Goal: Task Accomplishment & Management: Use online tool/utility

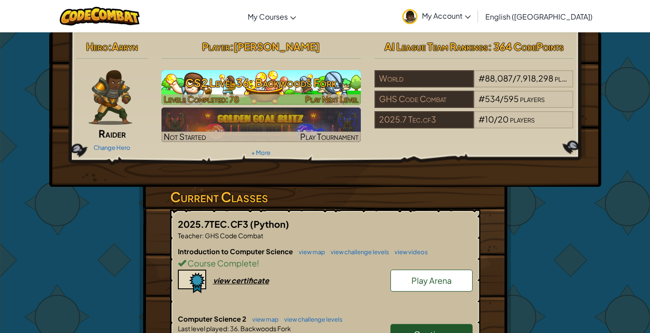
click at [270, 79] on h3 "CS2 Level 36: Backwoods Fork" at bounding box center [260, 83] width 199 height 21
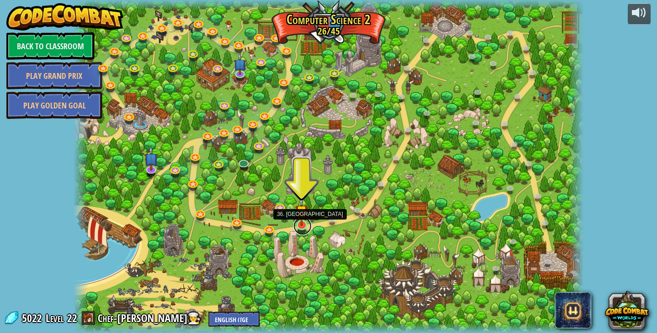
click at [299, 227] on link at bounding box center [302, 226] width 18 height 18
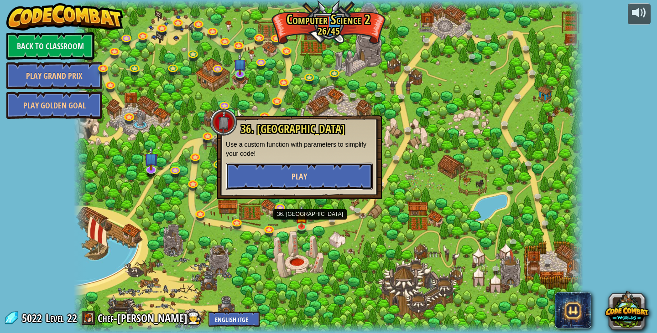
click at [308, 175] on button "Play" at bounding box center [299, 176] width 147 height 27
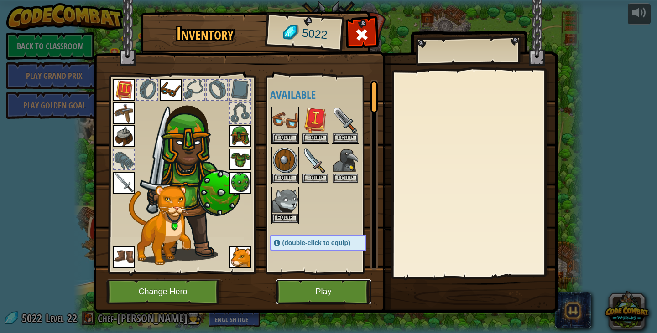
click at [312, 289] on button "Play" at bounding box center [323, 292] width 95 height 25
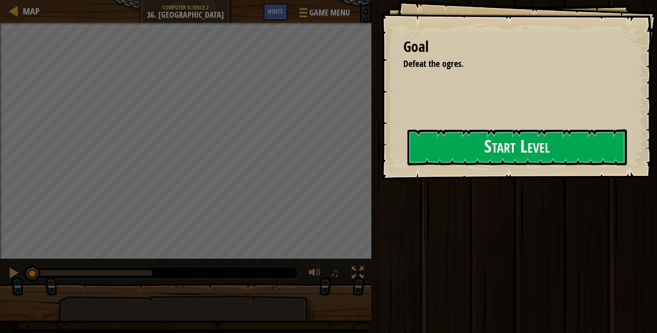
click at [385, 147] on div "Goal Defeat the ogres. Start Level Error loading from server. Try refreshing th…" at bounding box center [518, 90] width 276 height 180
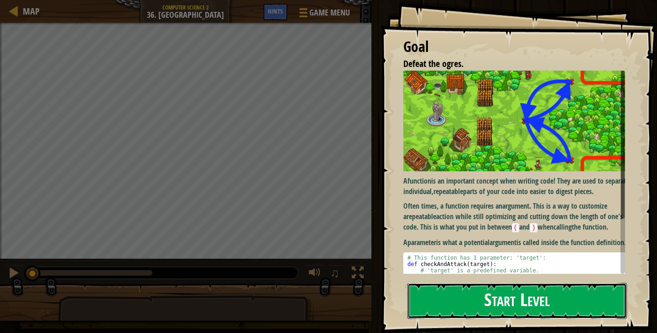
click at [446, 283] on button "Start Level" at bounding box center [516, 301] width 219 height 36
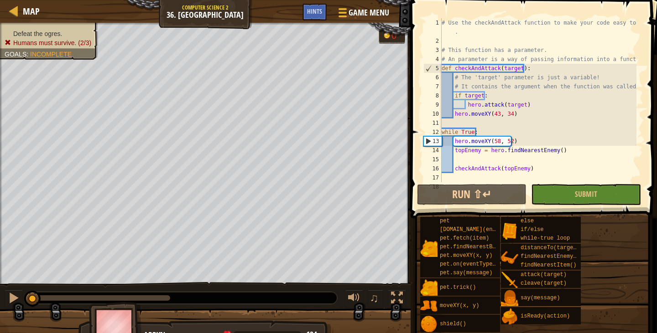
click at [596, 85] on div "# Use the checkAndAttack function to make your code easy to read . # This funct…" at bounding box center [538, 114] width 197 height 192
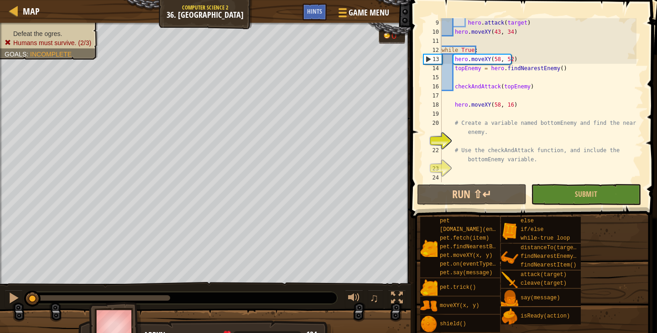
scroll to position [82, 0]
drag, startPoint x: 509, startPoint y: 139, endPoint x: 504, endPoint y: 135, distance: 7.0
click at [504, 135] on div "hero . attack ( target ) hero . moveXY ( 43 , 34 ) while True : hero . moveXY (…" at bounding box center [538, 109] width 197 height 182
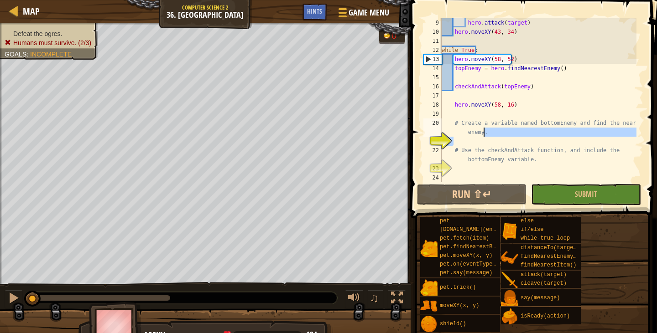
type textarea "# Create a variable named bottomEnemy and find the nearest enemy."
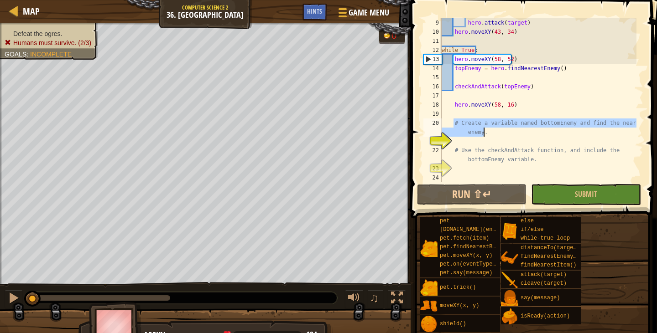
drag, startPoint x: 454, startPoint y: 125, endPoint x: 525, endPoint y: 134, distance: 71.6
click at [525, 134] on div "hero . attack ( target ) hero . moveXY ( 43 , 34 ) while True : hero . moveXY (…" at bounding box center [538, 109] width 197 height 182
type textarea "# Create a variable named bottomEnemy and find the nearest enemy."
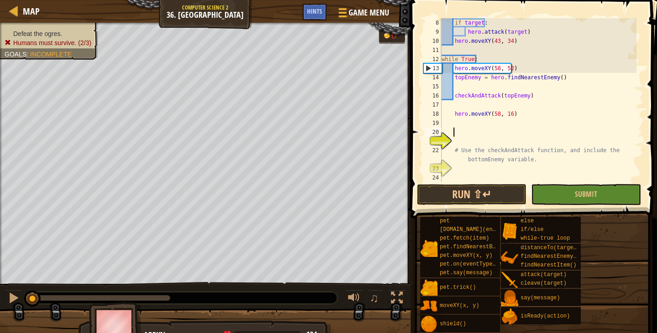
scroll to position [73, 0]
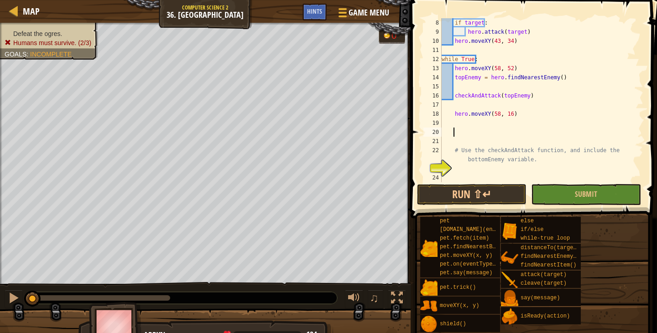
type textarea "h"
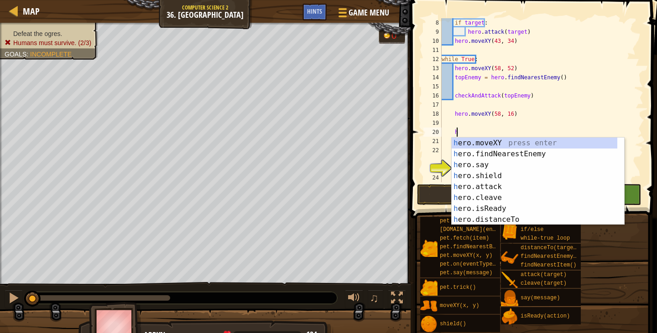
scroll to position [4, 1]
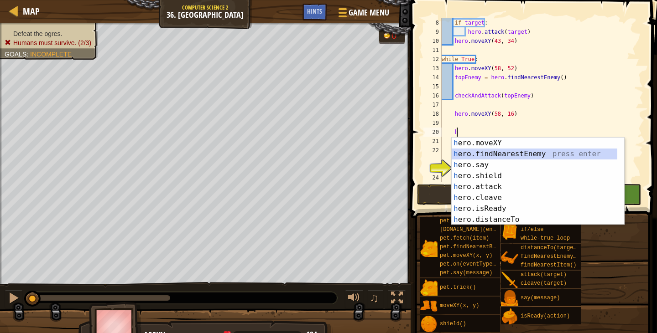
click at [512, 152] on div "h ero.moveXY press enter h ero.findNearestEnemy press enter h ero.say press ent…" at bounding box center [535, 192] width 166 height 109
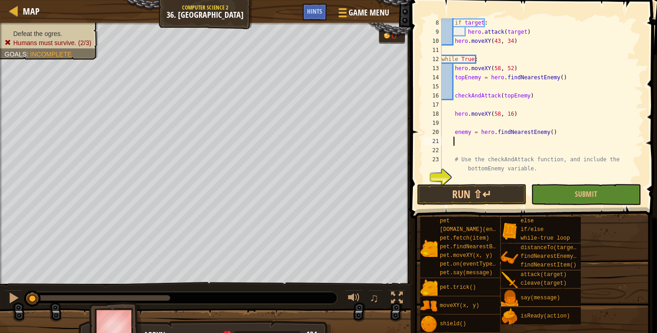
click at [453, 130] on div "if target : hero . attack ( target ) hero . moveXY ( 43 , 34 ) while True : her…" at bounding box center [538, 109] width 197 height 182
click at [500, 160] on div "if target : hero . attack ( target ) hero . moveXY ( 43 , 34 ) while True : her…" at bounding box center [538, 109] width 197 height 182
click at [475, 131] on div "if target : hero . attack ( target ) hero . moveXY ( 43 , 34 ) while True : her…" at bounding box center [538, 109] width 197 height 182
click at [470, 131] on div "if target : hero . attack ( target ) hero . moveXY ( 43 , 34 ) while True : her…" at bounding box center [538, 109] width 197 height 182
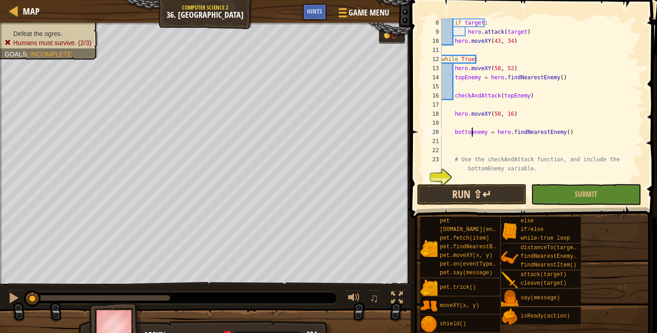
scroll to position [4, 3]
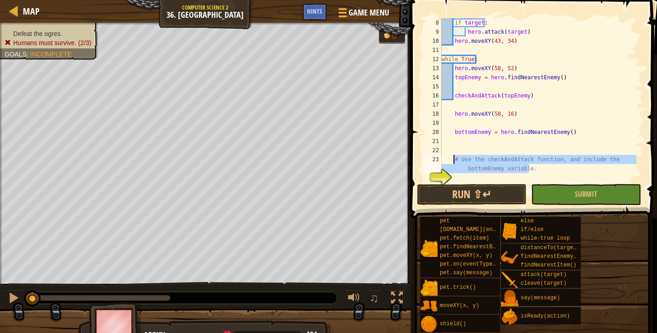
drag, startPoint x: 542, startPoint y: 172, endPoint x: 455, endPoint y: 159, distance: 88.6
click at [455, 159] on div "if target : hero . attack ( target ) hero . moveXY ( 43 , 34 ) while True : her…" at bounding box center [538, 109] width 197 height 182
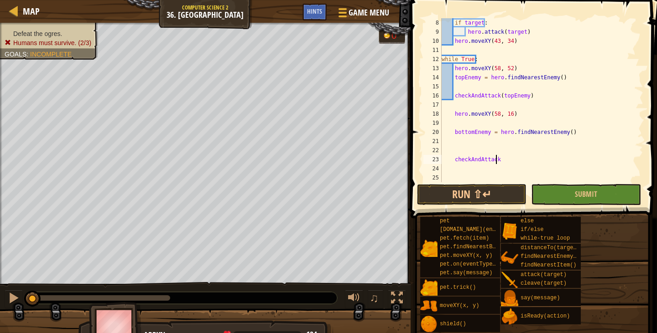
scroll to position [4, 4]
click at [596, 63] on div "if target : hero . attack ( target ) hero . moveXY ( 43 , 34 ) while True : her…" at bounding box center [538, 109] width 197 height 182
click at [514, 164] on div "if target : hero . attack ( target ) hero . moveXY ( 43 , 34 ) while True : her…" at bounding box center [538, 109] width 197 height 182
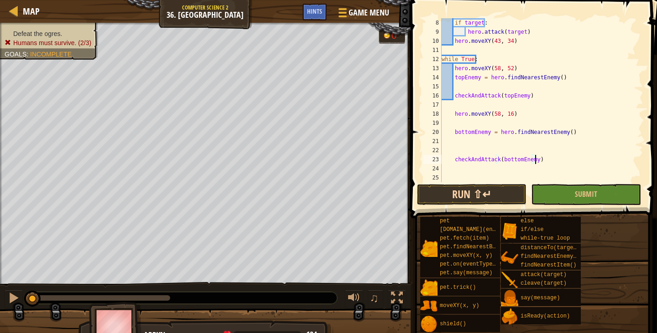
type textarea "checkAndAttack(bottomEnemy)"
click at [499, 195] on button "Run ⇧↵" at bounding box center [471, 194] width 109 height 21
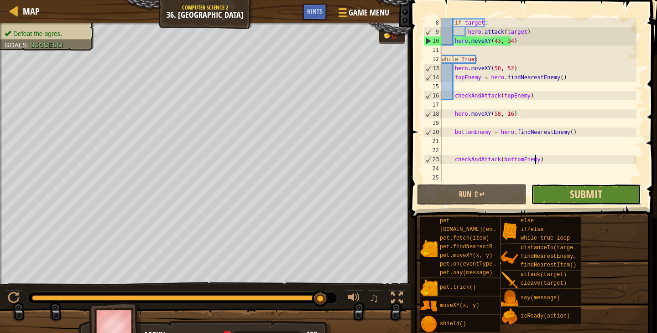
click at [578, 195] on span "Submit" at bounding box center [586, 194] width 32 height 15
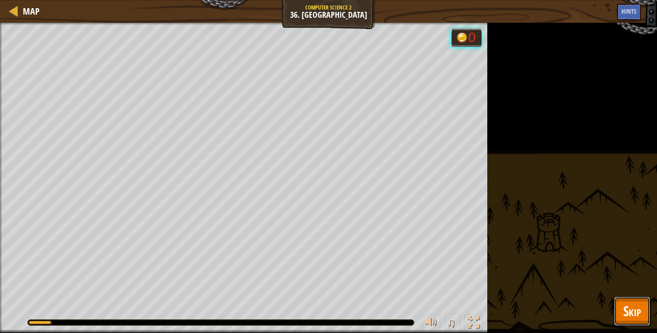
click at [624, 305] on span "Skip" at bounding box center [632, 311] width 18 height 19
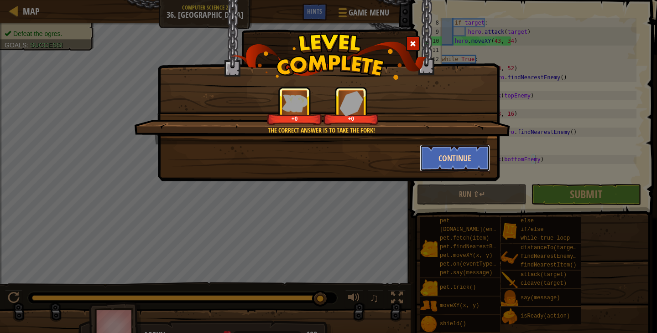
click at [468, 159] on button "Continue" at bounding box center [455, 158] width 71 height 27
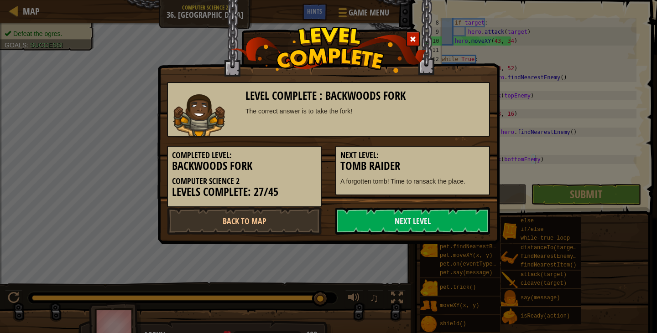
click at [468, 159] on h5 "Next Level:" at bounding box center [412, 155] width 145 height 9
click at [358, 219] on link "Next Level" at bounding box center [412, 221] width 155 height 27
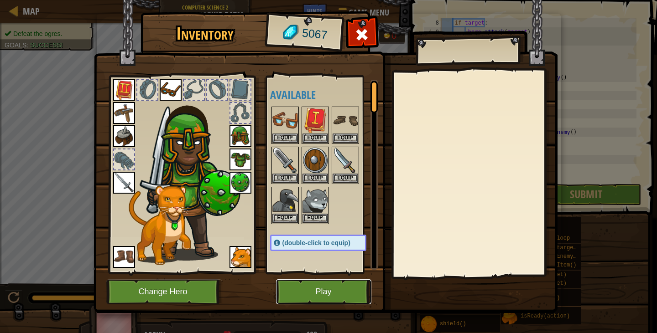
click at [328, 292] on button "Play" at bounding box center [323, 292] width 95 height 25
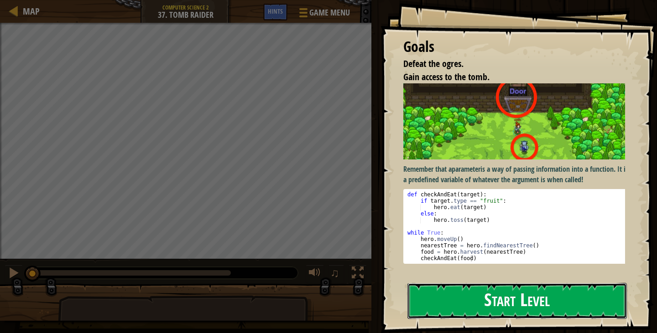
click at [503, 302] on button "Start Level" at bounding box center [516, 301] width 219 height 36
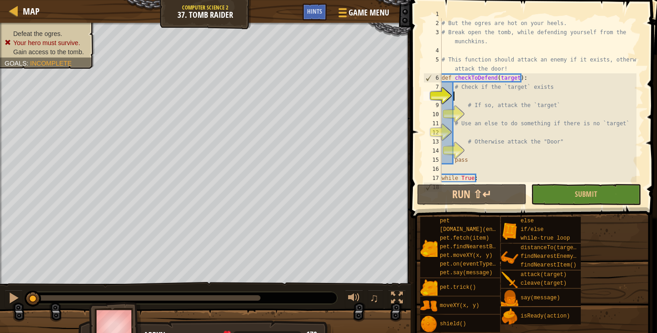
scroll to position [36, 0]
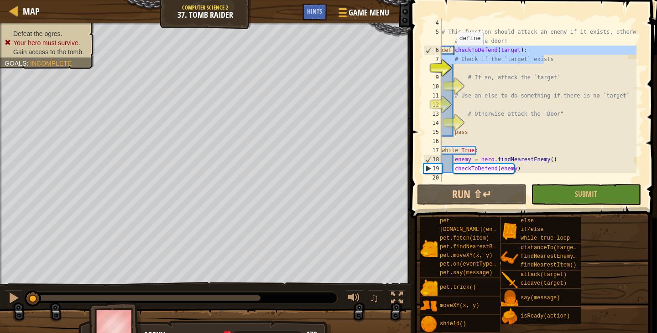
drag, startPoint x: 550, startPoint y: 60, endPoint x: 452, endPoint y: 54, distance: 98.2
click at [452, 54] on div "# This function should attack an enemy if it exists, otherwise attack the door!…" at bounding box center [538, 109] width 197 height 182
click at [556, 60] on div "# This function should attack an enemy if it exists, otherwise attack the door!…" at bounding box center [538, 100] width 197 height 164
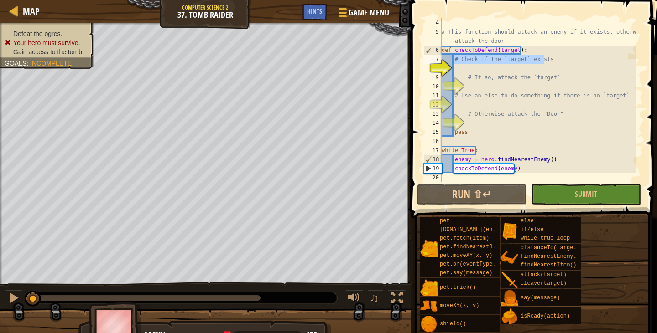
drag, startPoint x: 556, startPoint y: 60, endPoint x: 452, endPoint y: 62, distance: 103.1
click at [452, 62] on div "# This function should attack an enemy if it exists, otherwise attack the door!…" at bounding box center [538, 109] width 197 height 182
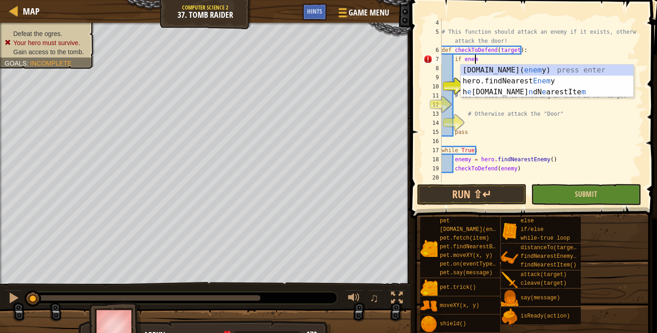
scroll to position [4, 2]
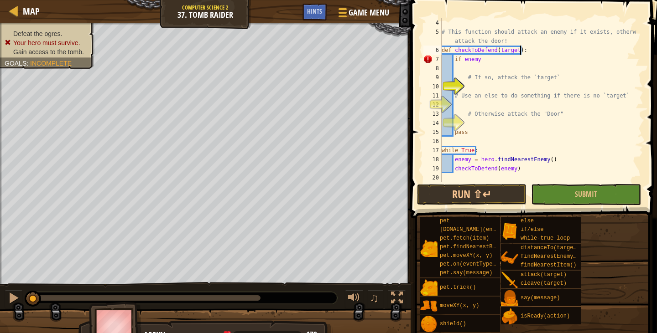
click at [536, 53] on div "# This function should attack an enemy if it exists, otherwise attack the door!…" at bounding box center [538, 109] width 197 height 182
click at [497, 61] on div "# This function should attack an enemy if it exists, otherwise attack the door!…" at bounding box center [538, 109] width 197 height 182
drag, startPoint x: 548, startPoint y: 78, endPoint x: 467, endPoint y: 76, distance: 81.7
click at [467, 76] on div "# This function should attack an enemy if it exists, otherwise attack the door!…" at bounding box center [538, 109] width 197 height 182
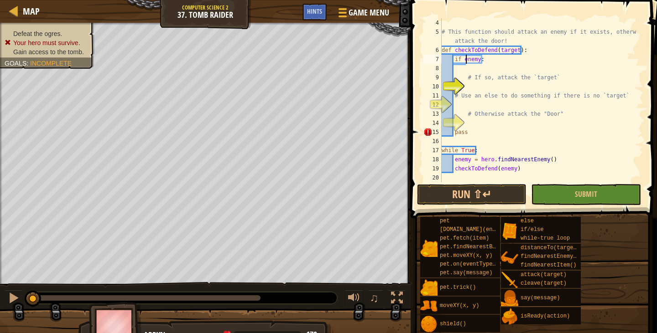
click at [467, 60] on div "# This function should attack an enemy if it exists, otherwise attack the door!…" at bounding box center [538, 109] width 197 height 182
drag, startPoint x: 554, startPoint y: 77, endPoint x: 467, endPoint y: 77, distance: 87.1
click at [467, 77] on div "# This function should attack an enemy if it exists, otherwise attack the door!…" at bounding box center [538, 109] width 197 height 182
type textarea "# If so, attack the `target`"
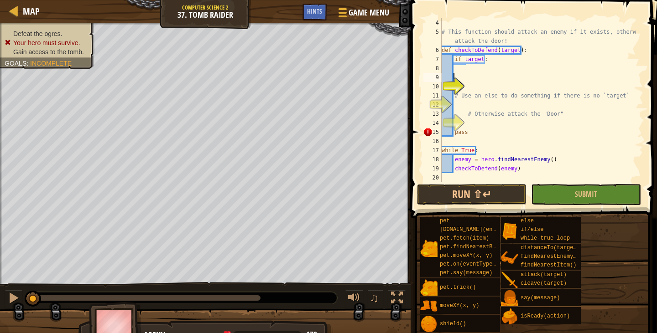
scroll to position [4, 0]
type textarea "# If so, attack the `target`"
click at [466, 78] on div "# This function should attack an enemy if it exists, otherwise attack the door!…" at bounding box center [538, 109] width 197 height 182
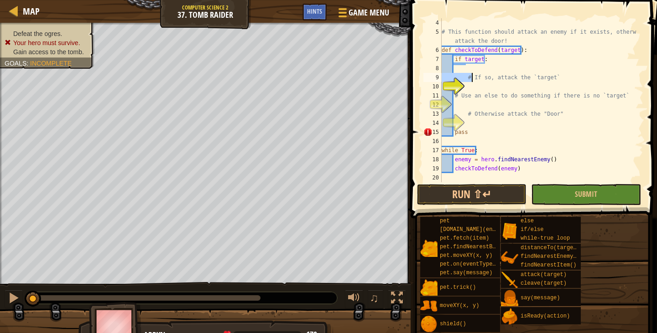
click at [468, 78] on div "# This function should attack an enemy if it exists, otherwise attack the door!…" at bounding box center [538, 109] width 197 height 182
click at [468, 78] on div "# This function should attack an enemy if it exists, otherwise attack the door!…" at bounding box center [538, 100] width 197 height 164
drag, startPoint x: 466, startPoint y: 77, endPoint x: 556, endPoint y: 78, distance: 89.9
click at [556, 78] on div "# This function should attack an enemy if it exists, otherwise attack the door!…" at bounding box center [538, 109] width 197 height 182
click at [489, 64] on div "# This function should attack an enemy if it exists, otherwise attack the door!…" at bounding box center [538, 109] width 197 height 182
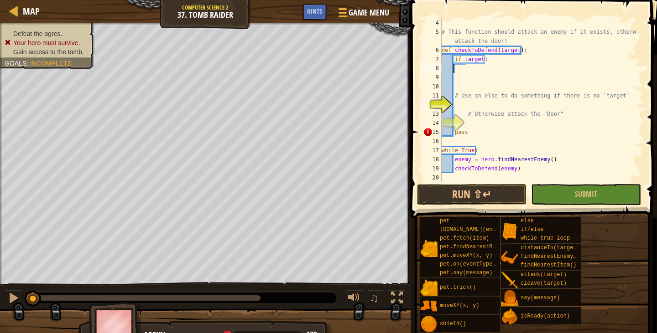
click at [489, 64] on div "# This function should attack an enemy if it exists, otherwise attack the door!…" at bounding box center [538, 109] width 197 height 182
click at [488, 59] on div "# This function should attack an enemy if it exists, otherwise attack the door!…" at bounding box center [538, 109] width 197 height 182
type textarea "if target:"
type textarea "# If so, attack the `target`"
click at [520, 59] on div "# This function should attack an enemy if it exists, otherwise attack the door!…" at bounding box center [538, 109] width 197 height 182
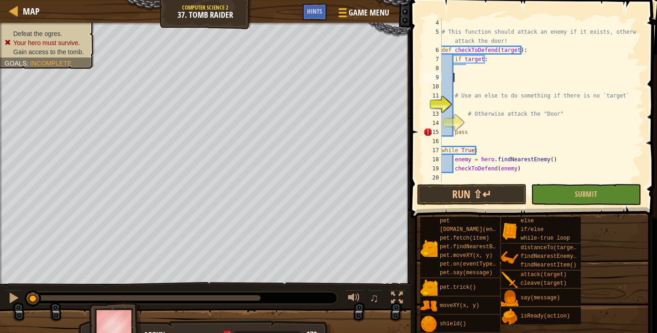
type textarea "if target:"
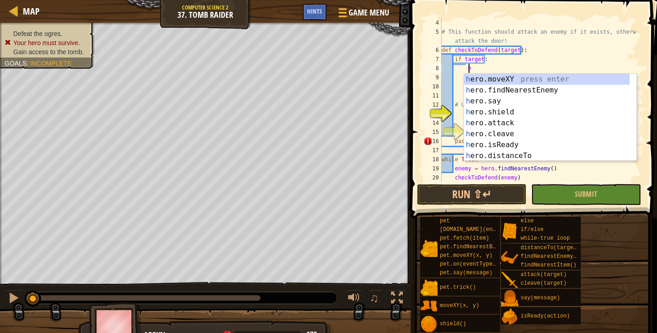
scroll to position [4, 2]
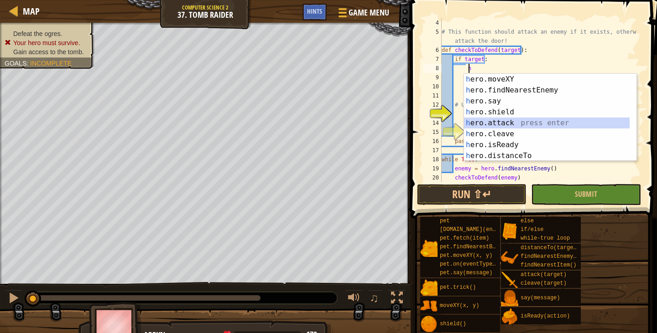
click at [508, 120] on div "h ero.moveXY press enter h ero.findNearestEnemy press enter h ero.say press ent…" at bounding box center [547, 128] width 166 height 109
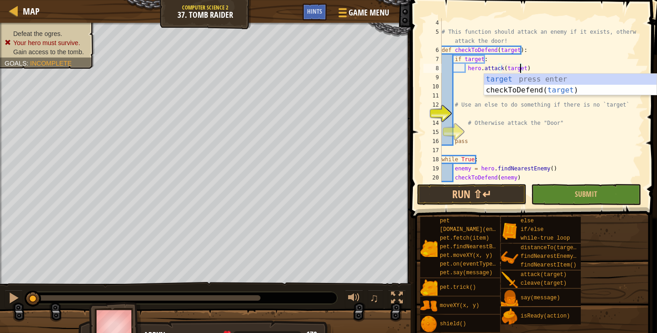
scroll to position [4, 6]
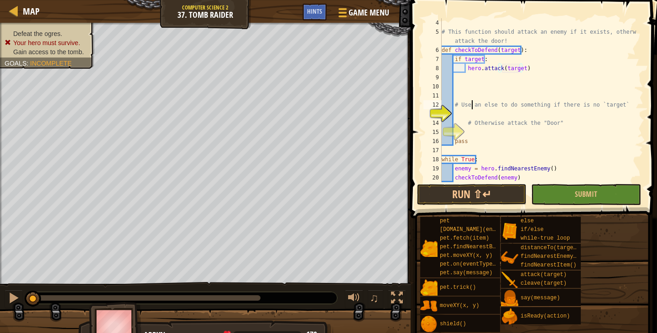
click at [471, 107] on div "# This function should attack an enemy if it exists, otherwise attack the door!…" at bounding box center [538, 109] width 197 height 182
drag, startPoint x: 628, startPoint y: 105, endPoint x: 456, endPoint y: 108, distance: 172.0
click at [456, 108] on div "# This function should attack an enemy if it exists, otherwise attack the door!…" at bounding box center [538, 109] width 197 height 182
type textarea "#"
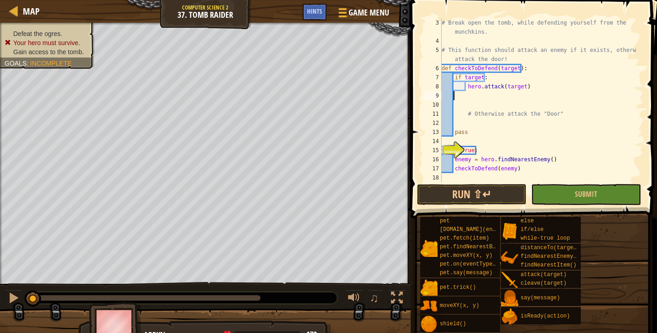
scroll to position [18, 0]
type textarea "hero.attack(target)"
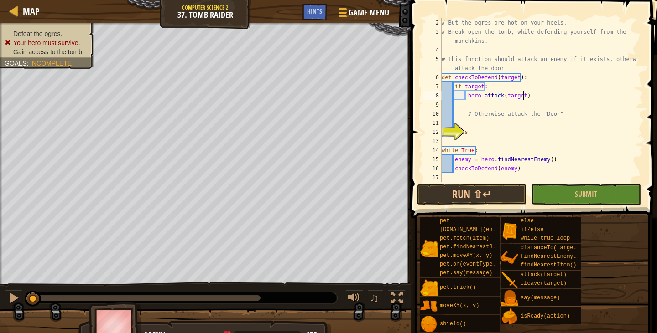
scroll to position [9, 0]
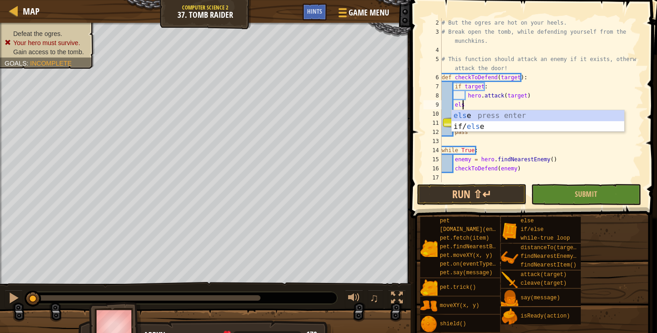
type textarea "else"
click at [528, 118] on div "else press enter if/ else press enter" at bounding box center [538, 132] width 172 height 44
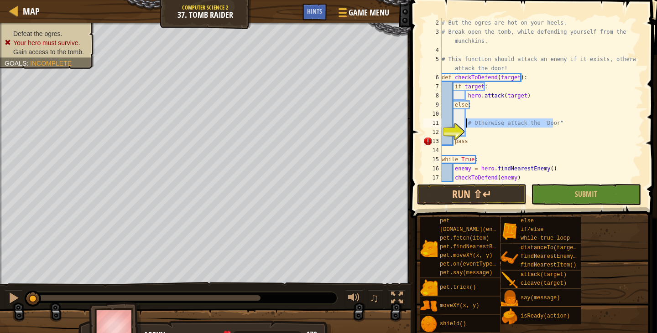
drag, startPoint x: 560, startPoint y: 123, endPoint x: 466, endPoint y: 123, distance: 94.4
click at [466, 123] on div "# But the ogres are hot on your heels. # Break open the tomb, while defending y…" at bounding box center [538, 109] width 197 height 182
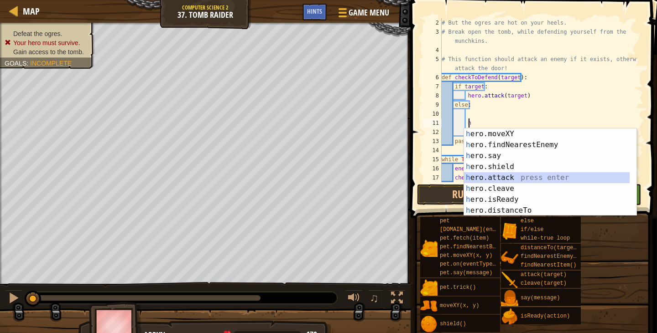
click at [513, 176] on div "h ero.moveXY press enter h ero.findNearestEnemy press enter h ero.say press ent…" at bounding box center [550, 183] width 172 height 109
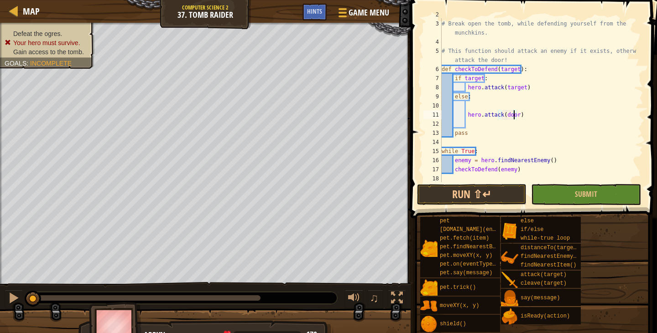
scroll to position [17, 0]
click at [467, 163] on div "# But the ogres are hot on your heels. # Break open the tomb, while defending y…" at bounding box center [538, 101] width 197 height 182
click at [470, 163] on div "# But the ogres are hot on your heels. # Break open the tomb, while defending y…" at bounding box center [538, 101] width 197 height 182
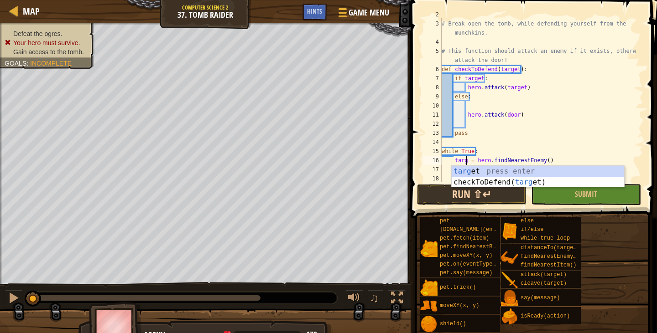
type textarea "target = hero.findNearestEnemy()"
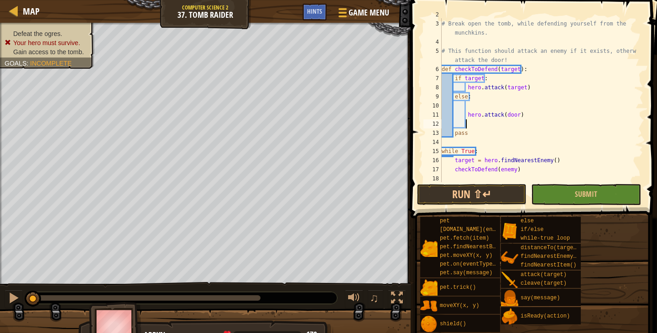
click at [530, 126] on div "# But the ogres are hot on your heels. # Break open the tomb, while defending y…" at bounding box center [538, 101] width 197 height 182
click at [505, 194] on button "Run ⇧↵" at bounding box center [471, 194] width 109 height 21
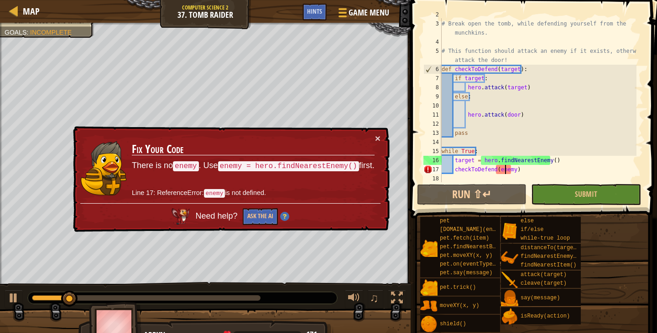
click at [504, 169] on div "# But the ogres are hot on your heels. # Break open the tomb, while defending y…" at bounding box center [538, 101] width 197 height 182
click at [458, 159] on div "# But the ogres are hot on your heels. # Break open the tomb, while defending y…" at bounding box center [538, 101] width 197 height 182
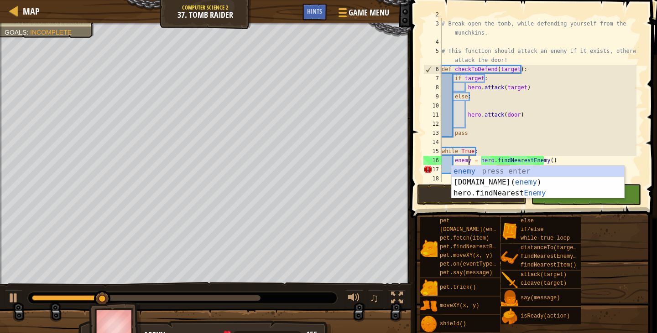
scroll to position [4, 2]
click at [446, 198] on button "Run ⇧↵" at bounding box center [471, 194] width 109 height 21
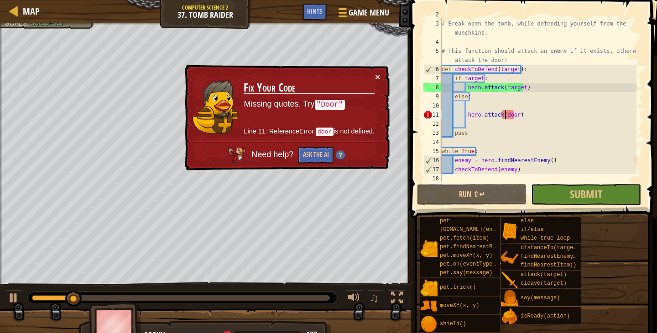
click at [506, 112] on div "# But the ogres are hot on your heels. # Break open the tomb, while defending y…" at bounding box center [538, 101] width 197 height 182
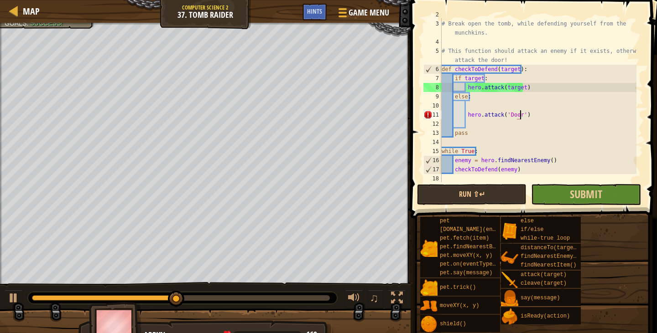
scroll to position [4, 6]
type textarea "hero.attack('Door')"
click at [495, 191] on button "Run ⇧↵" at bounding box center [471, 194] width 109 height 21
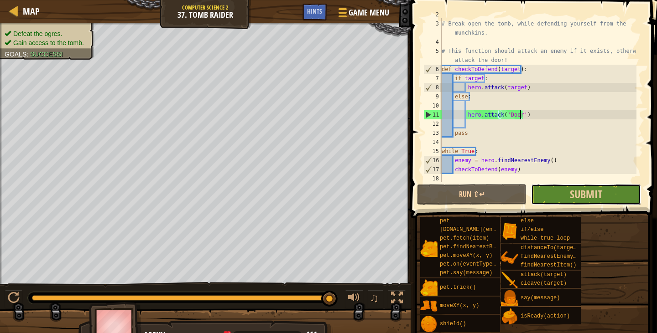
click at [559, 195] on button "Submit" at bounding box center [585, 194] width 109 height 21
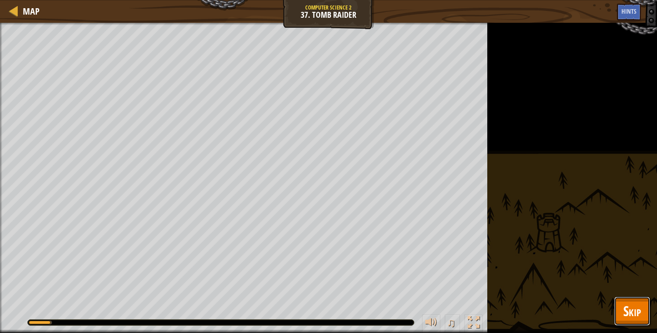
click at [637, 315] on span "Skip" at bounding box center [632, 311] width 18 height 19
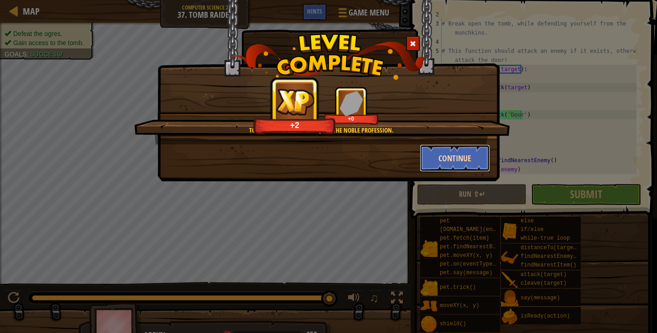
click at [440, 156] on button "Continue" at bounding box center [455, 158] width 71 height 27
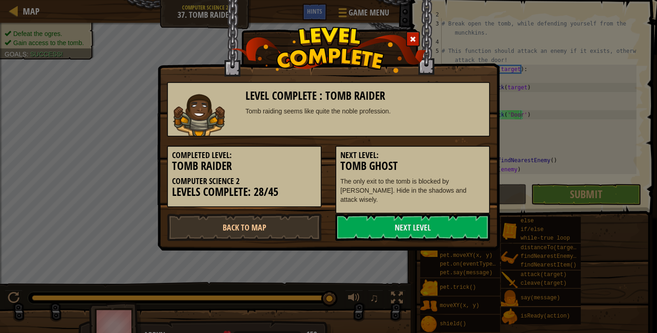
click at [440, 155] on h5 "Next Level:" at bounding box center [412, 155] width 145 height 9
click at [370, 223] on link "Next Level" at bounding box center [412, 227] width 155 height 27
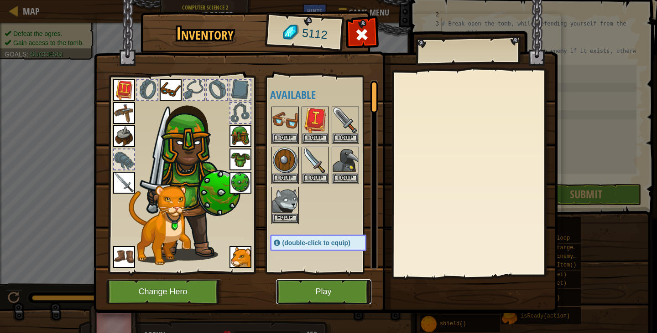
click at [312, 300] on button "Play" at bounding box center [323, 292] width 95 height 25
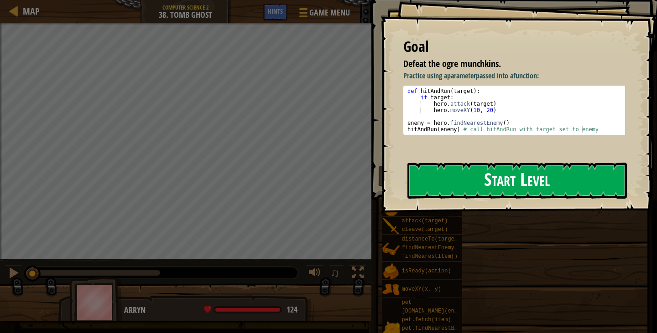
click at [459, 177] on button "Start Level" at bounding box center [516, 181] width 219 height 36
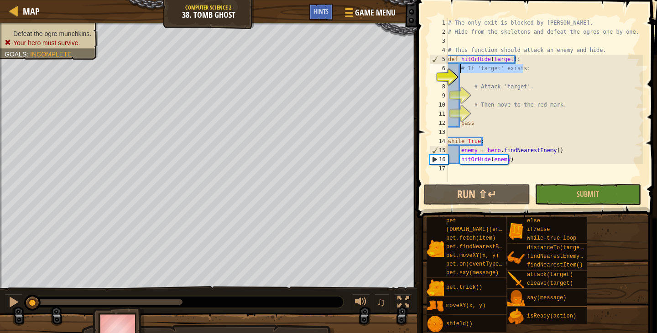
drag, startPoint x: 535, startPoint y: 70, endPoint x: 460, endPoint y: 72, distance: 74.4
click at [460, 72] on div "# The only exit is blocked by [PERSON_NAME]. # Hide from the skeletons and defe…" at bounding box center [544, 109] width 197 height 182
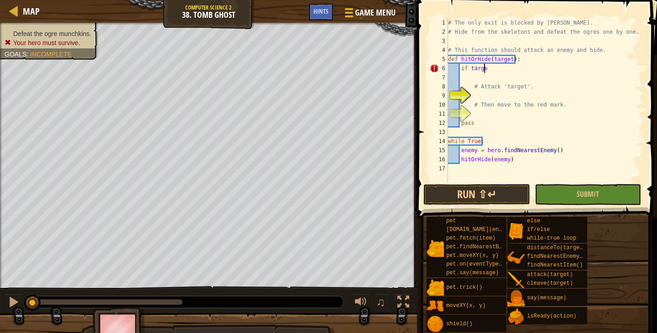
scroll to position [4, 3]
type textarea "if target:"
click at [534, 92] on div "# The only exit is blocked by [PERSON_NAME]. # Hide from the skeletons and defe…" at bounding box center [544, 109] width 197 height 182
click at [530, 86] on div "# The only exit is blocked by [PERSON_NAME]. # Hide from the skeletons and defe…" at bounding box center [544, 109] width 197 height 182
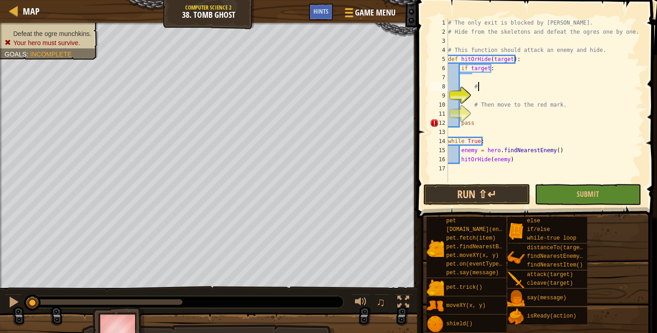
type textarea "#"
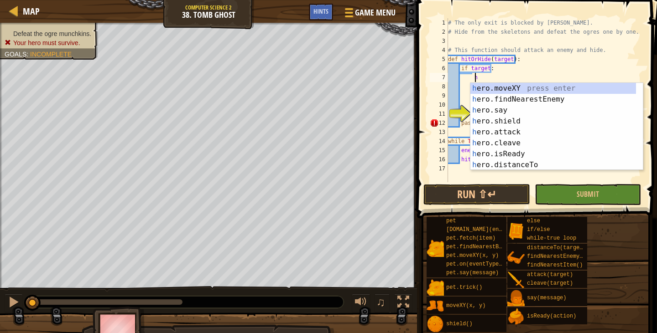
scroll to position [4, 2]
click at [512, 131] on div "h ero.moveXY press enter h ero.findNearestEnemy press enter h ero.say press ent…" at bounding box center [553, 137] width 166 height 109
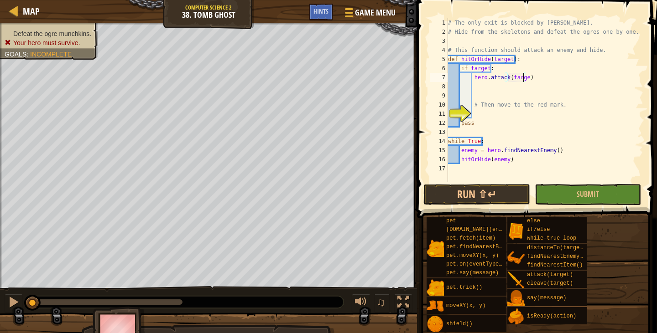
type textarea "hero.attack(target)"
click at [559, 90] on div "# The only exit is blocked by [PERSON_NAME]. # Hide from the skeletons and defe…" at bounding box center [544, 109] width 197 height 182
drag, startPoint x: 561, startPoint y: 105, endPoint x: 472, endPoint y: 109, distance: 89.9
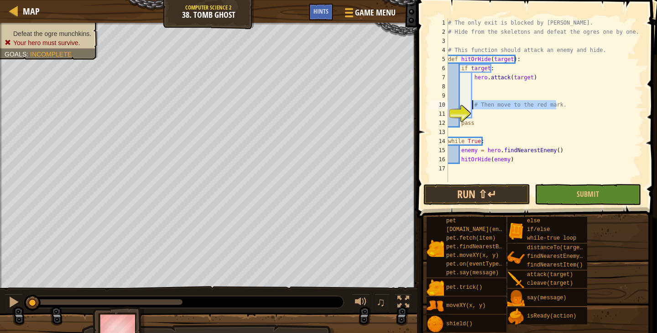
click at [472, 109] on div "# The only exit is blocked by [PERSON_NAME]. # Hide from the skeletons and defe…" at bounding box center [544, 109] width 197 height 182
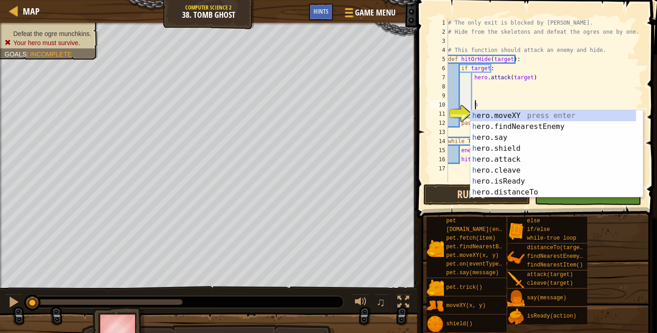
scroll to position [4, 2]
click at [501, 114] on div "h ero.moveXY press enter h ero.findNearestEnemy press enter h ero.say press ent…" at bounding box center [556, 164] width 172 height 109
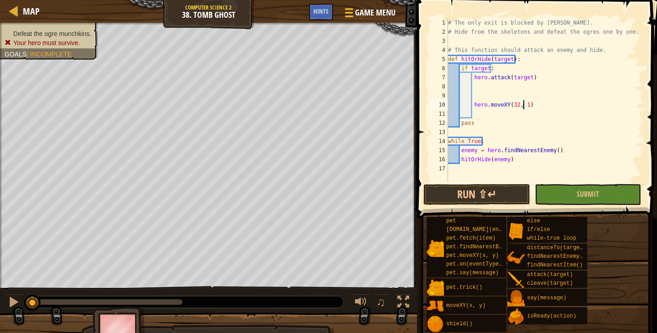
scroll to position [4, 6]
type textarea "hero.moveXY(32, 17)"
click at [514, 196] on button "Run ⇧↵" at bounding box center [476, 194] width 106 height 21
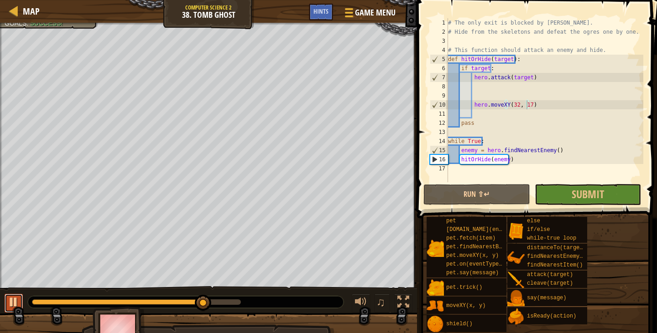
click at [10, 305] on div at bounding box center [14, 302] width 12 height 12
click at [582, 187] on span "Submit" at bounding box center [588, 194] width 32 height 15
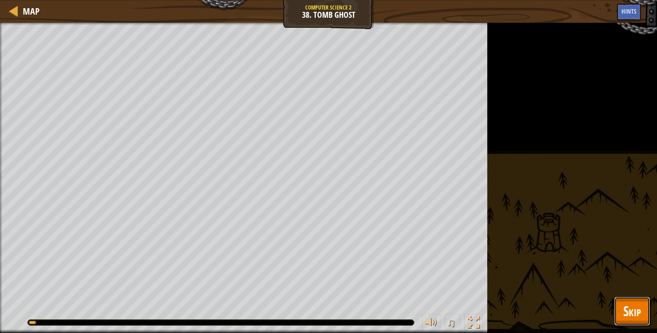
click at [635, 300] on button "Skip" at bounding box center [632, 311] width 36 height 29
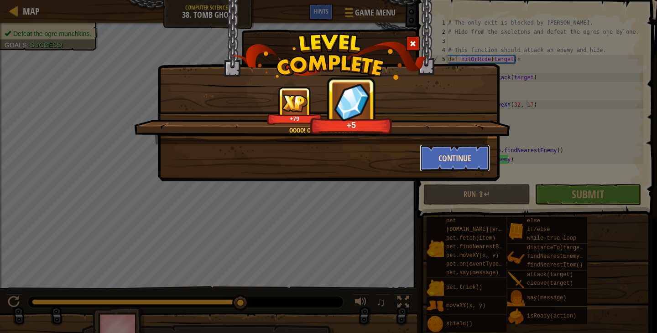
click at [447, 162] on button "Continue" at bounding box center [455, 158] width 71 height 27
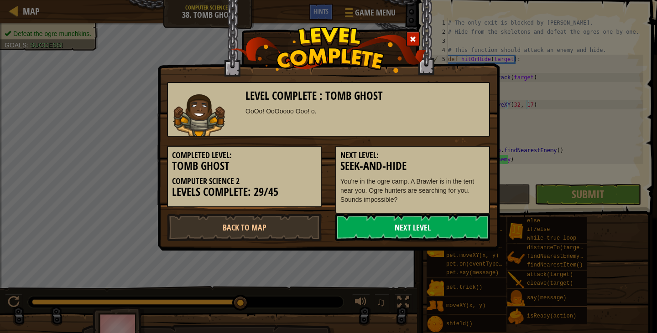
click at [371, 229] on link "Next Level" at bounding box center [412, 227] width 155 height 27
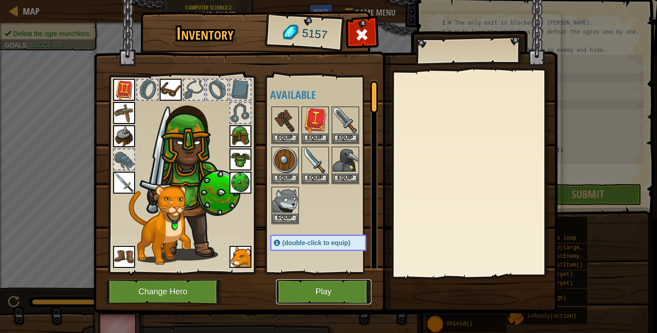
click at [295, 290] on button "Play" at bounding box center [323, 292] width 95 height 25
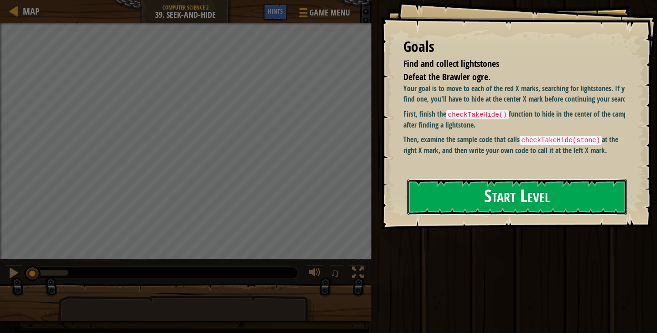
click at [484, 210] on button "Start Level" at bounding box center [516, 197] width 219 height 36
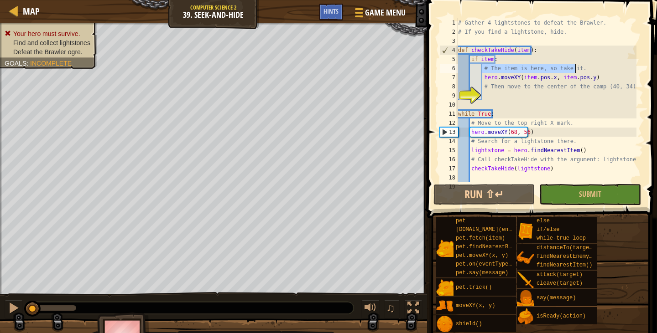
drag, startPoint x: 482, startPoint y: 68, endPoint x: 582, endPoint y: 72, distance: 100.0
click at [582, 72] on div "# Gather 4 lightstones to defeat the Brawler. # If you find a lightstone, hide.…" at bounding box center [546, 109] width 180 height 182
click at [614, 86] on div "# Gather 4 lightstones to defeat the Brawler. # If you find a lightstone, hide.…" at bounding box center [546, 109] width 180 height 182
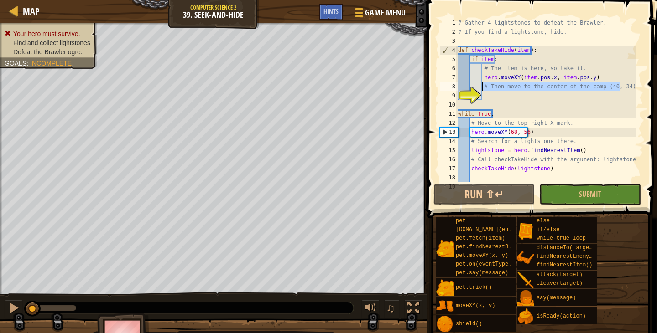
drag, startPoint x: 621, startPoint y: 86, endPoint x: 482, endPoint y: 86, distance: 139.1
click at [482, 86] on div "# Gather 4 lightstones to defeat the Brawler. # If you find a lightstone, hide.…" at bounding box center [546, 109] width 180 height 182
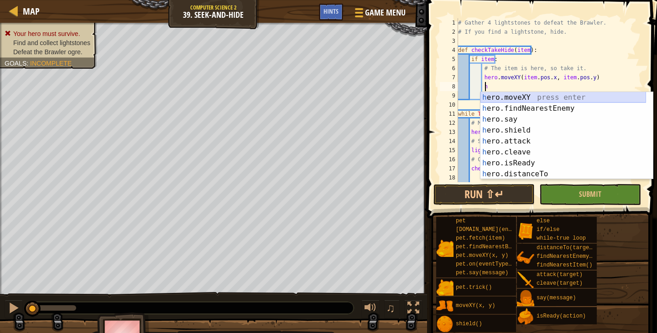
click at [523, 96] on div "h ero.moveXY press enter h ero.findNearestEnemy press enter h ero.say press ent…" at bounding box center [563, 146] width 166 height 109
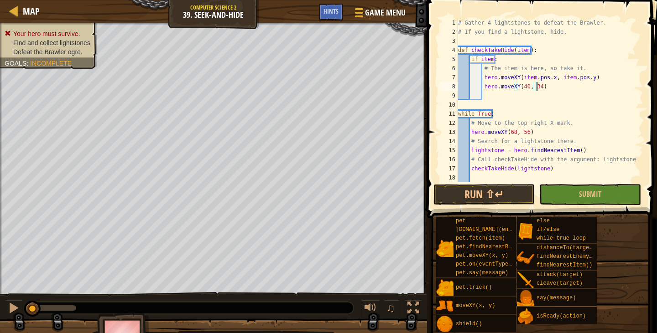
scroll to position [4, 6]
click at [497, 196] on button "Run ⇧↵" at bounding box center [484, 194] width 102 height 21
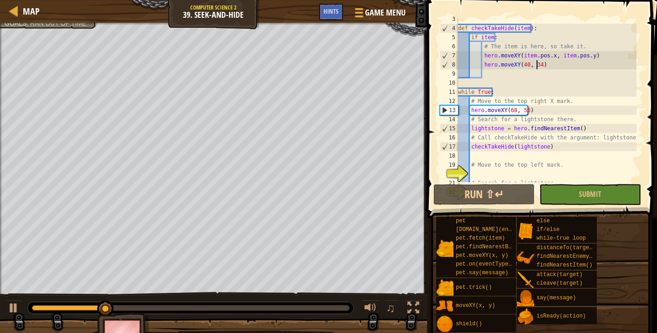
scroll to position [21, 0]
click at [10, 307] on div at bounding box center [14, 308] width 12 height 12
drag, startPoint x: 581, startPoint y: 100, endPoint x: 478, endPoint y: 104, distance: 102.2
click at [478, 104] on div "def checkTakeHide ( item ) : if item : # The item is here, so take it. hero . m…" at bounding box center [546, 107] width 180 height 182
type textarea "# Move to the top right X mark."
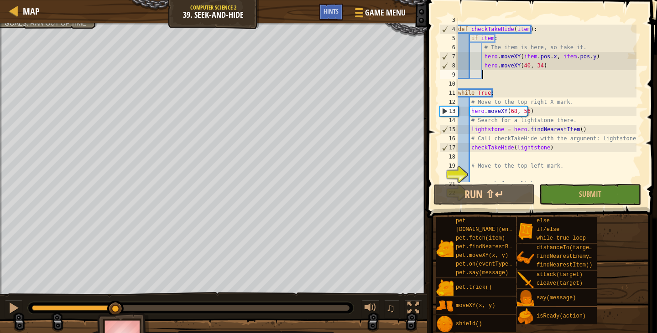
click at [487, 74] on div "def checkTakeHide ( item ) : if item : # The item is here, so take it. hero . m…" at bounding box center [546, 107] width 180 height 182
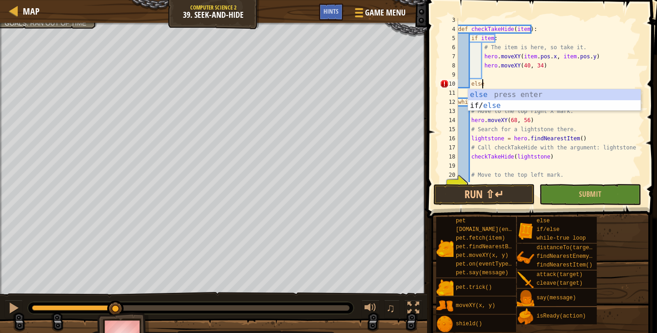
scroll to position [4, 2]
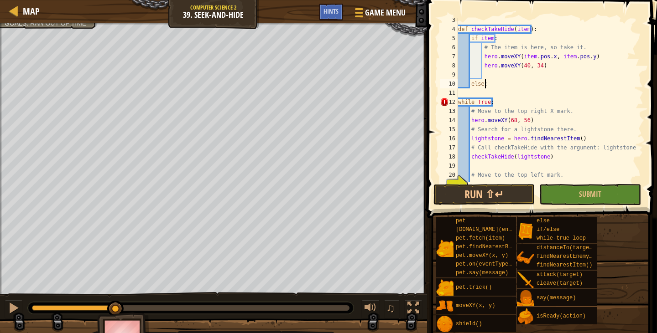
type textarea "else:"
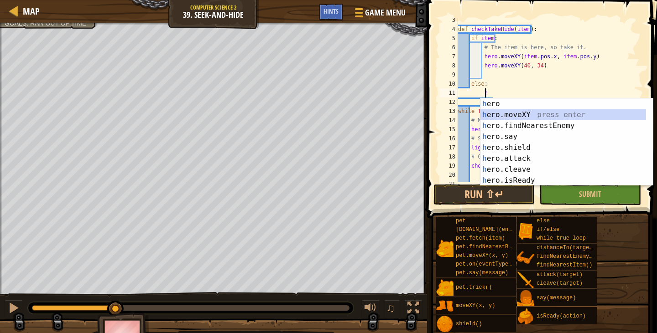
click at [517, 114] on div "h ero press enter h ero.moveXY press enter h ero.findNearestEnemy press enter h…" at bounding box center [566, 153] width 172 height 109
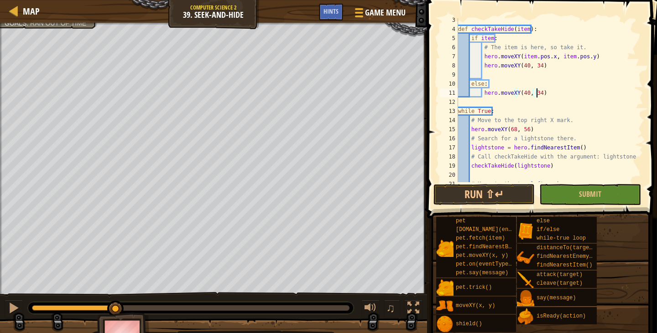
scroll to position [4, 6]
click at [513, 187] on button "Run ⇧↵" at bounding box center [484, 194] width 102 height 21
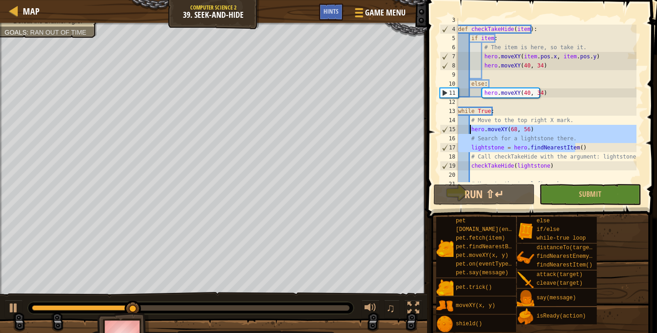
drag, startPoint x: 575, startPoint y: 148, endPoint x: 471, endPoint y: 133, distance: 105.5
click at [471, 133] on div "def checkTakeHide ( item ) : if item : # The item is here, so take it. hero . m…" at bounding box center [546, 107] width 180 height 182
type textarea "hero.moveXY(68, 56) # Search for a lightstone there."
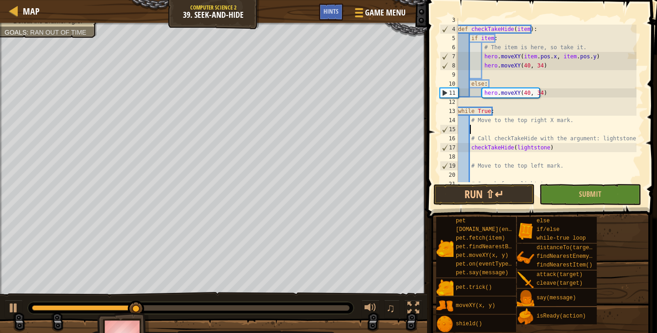
scroll to position [4, 0]
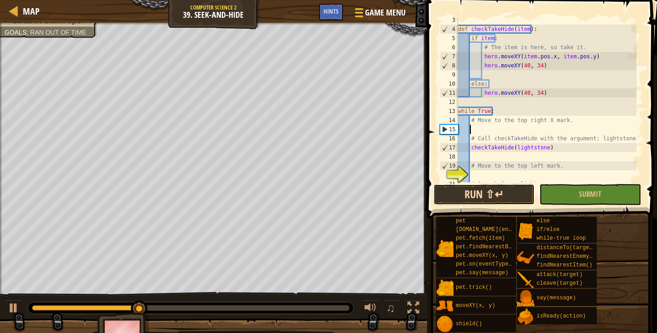
click at [515, 198] on button "Run ⇧↵" at bounding box center [484, 194] width 102 height 21
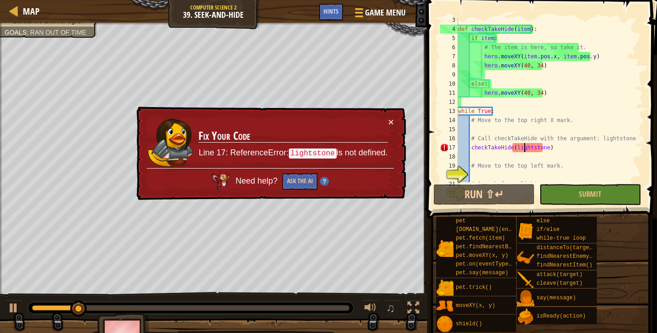
click at [525, 149] on div "def checkTakeHide ( item ) : if item : # The item is here, so take it. hero . m…" at bounding box center [546, 107] width 180 height 182
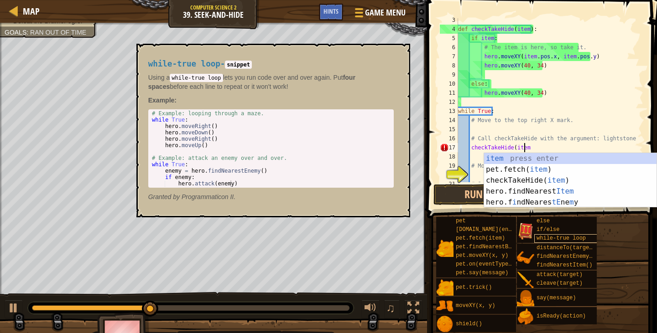
scroll to position [4, 5]
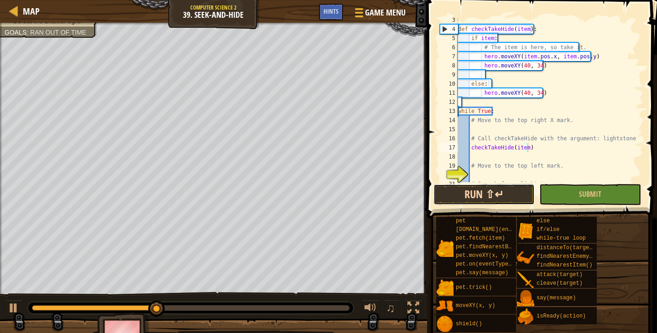
click at [517, 192] on button "Run ⇧↵" at bounding box center [484, 194] width 102 height 21
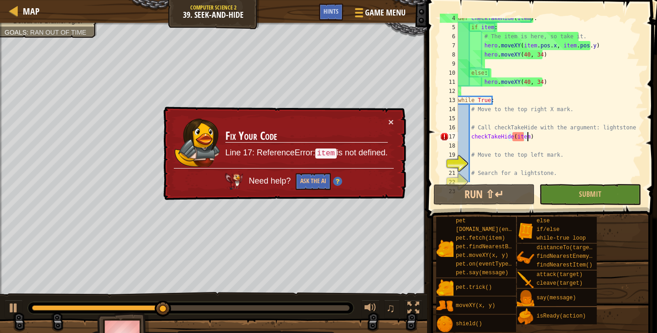
scroll to position [31, 0]
click at [396, 117] on div "× Fix Your Code Line 17: ReferenceError: item is not defined. Need help? Ask th…" at bounding box center [283, 154] width 244 height 94
drag, startPoint x: 624, startPoint y: 125, endPoint x: 470, endPoint y: 128, distance: 154.2
click at [470, 128] on div "def checkTakeHide ( item ) : if item : # The item is here, so take it. hero . m…" at bounding box center [546, 105] width 180 height 182
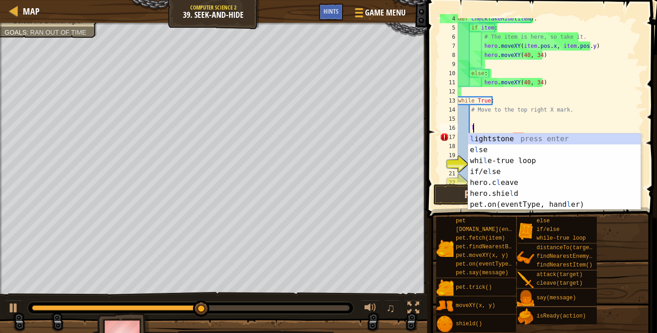
type textarea "l"
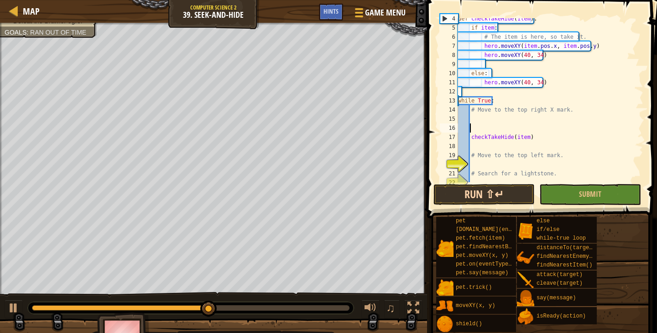
type textarea "n"
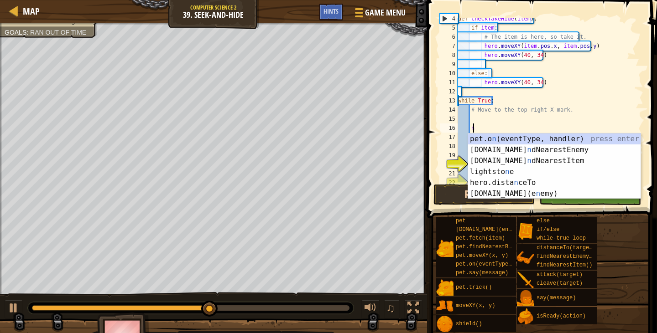
scroll to position [4, 1]
click at [517, 156] on div "pet.o n (eventType, handler) press enter [DOMAIN_NAME] n dNearestEnemy press en…" at bounding box center [554, 178] width 172 height 88
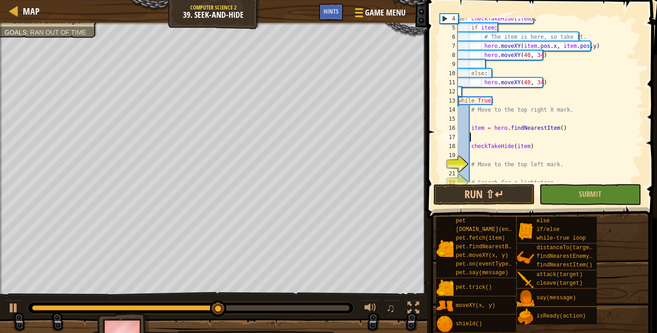
scroll to position [4, 0]
click at [478, 130] on div "def checkTakeHide ( item ) : if item : # The item is here, so take it. hero . m…" at bounding box center [546, 105] width 180 height 182
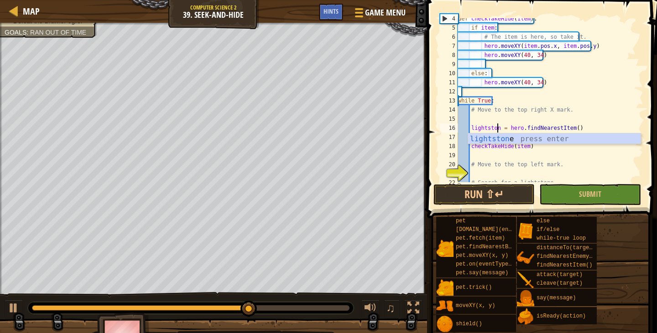
type textarea "lightstone = hero.findNearestItem()"
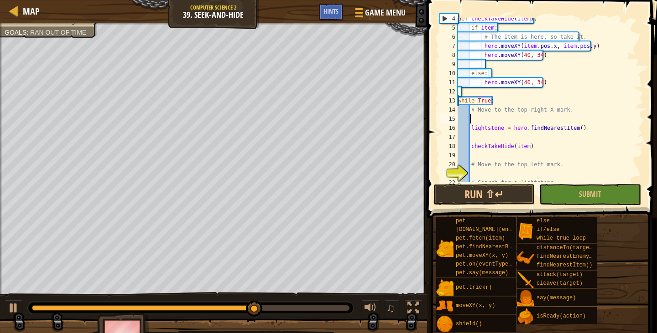
click at [522, 119] on div "def checkTakeHide ( item ) : if item : # The item is here, so take it. hero . m…" at bounding box center [546, 105] width 180 height 182
click at [521, 145] on div "def checkTakeHide ( item ) : if item : # The item is here, so take it. hero . m…" at bounding box center [546, 105] width 180 height 182
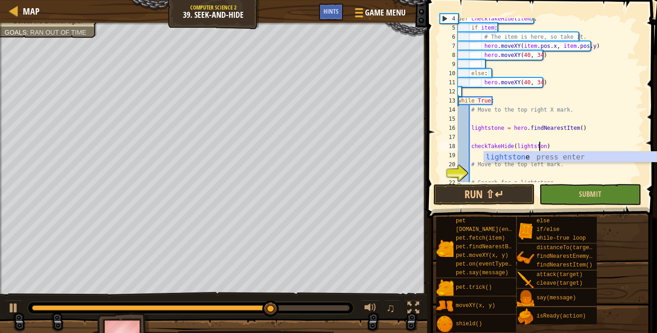
scroll to position [4, 7]
type textarea "checkTakeHide(lightstone)"
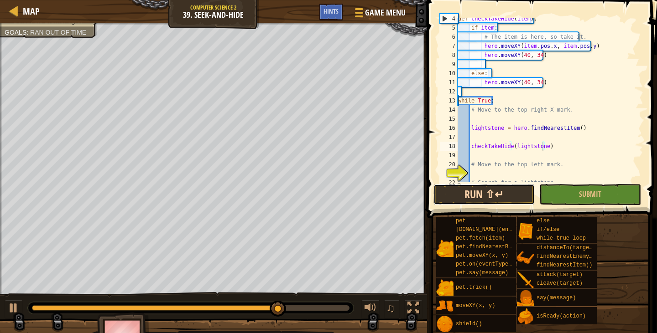
click at [506, 194] on button "Run ⇧↵" at bounding box center [484, 194] width 102 height 21
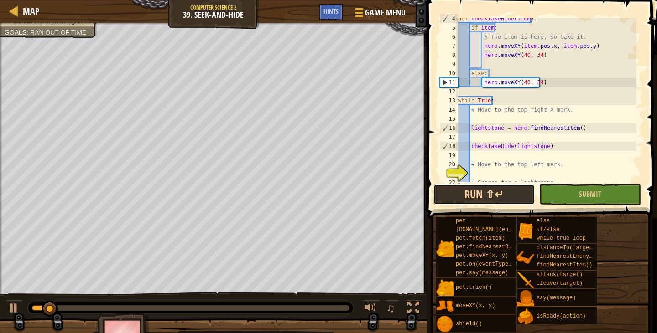
click at [492, 202] on button "Run ⇧↵" at bounding box center [484, 194] width 102 height 21
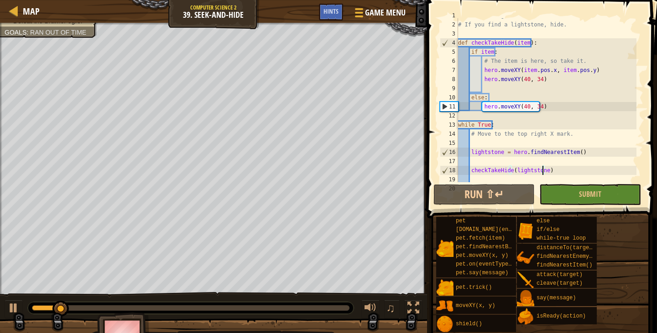
scroll to position [0, 0]
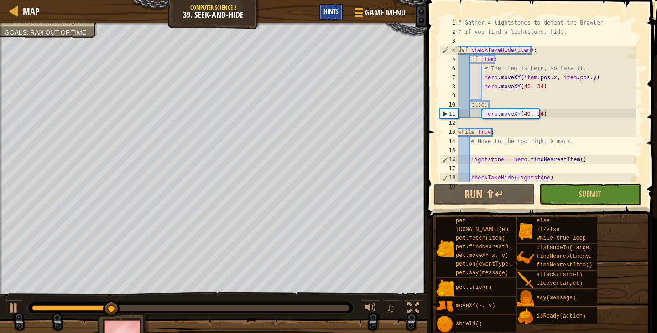
click at [331, 16] on div "Hints" at bounding box center [331, 12] width 24 height 17
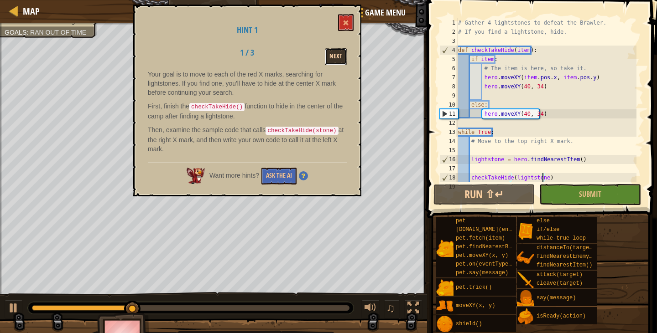
click at [333, 62] on button "Next" at bounding box center [336, 56] width 22 height 17
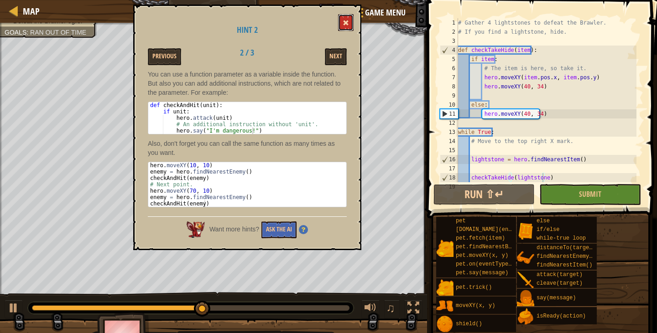
click at [340, 23] on button at bounding box center [346, 22] width 16 height 17
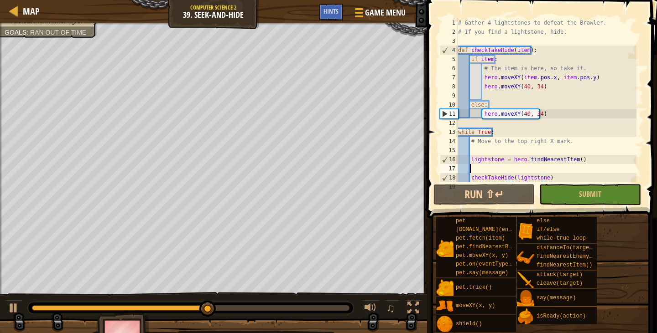
scroll to position [4, 0]
click at [480, 172] on div "# Gather 4 lightstones to defeat the Brawler. # If you find a lightstone, hide.…" at bounding box center [546, 109] width 180 height 182
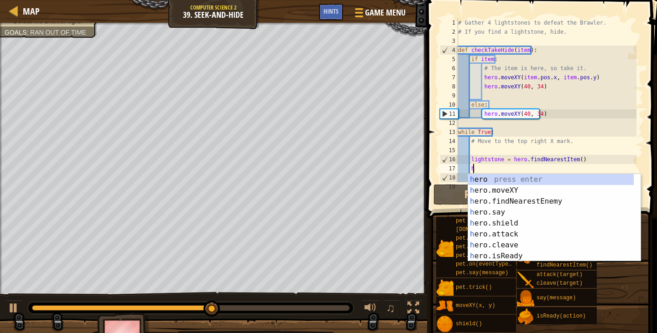
scroll to position [4, 1]
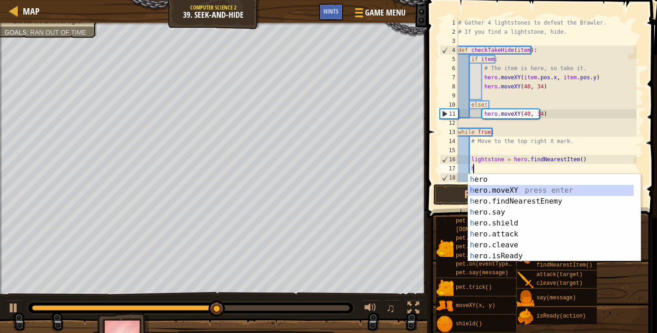
click at [483, 188] on div "h ero press enter h ero.moveXY press enter h ero.findNearestEnemy press enter h…" at bounding box center [554, 228] width 172 height 109
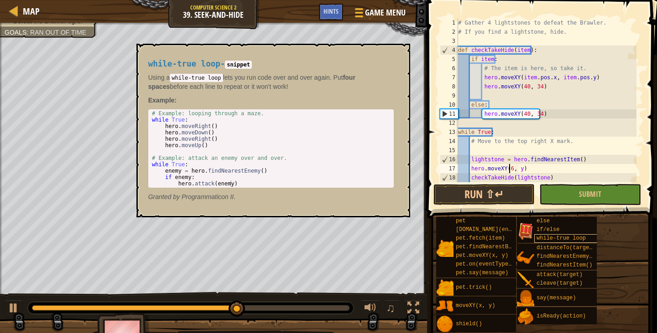
scroll to position [4, 5]
type textarea "hero.moveXY(68, 56)"
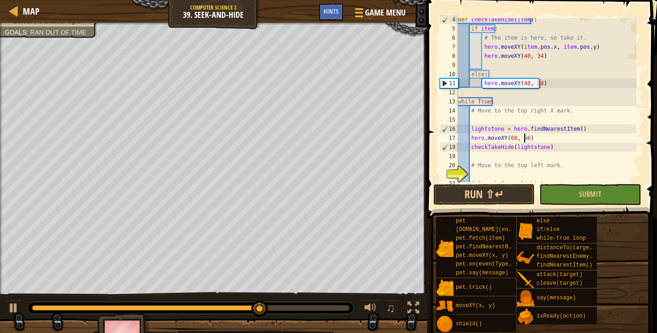
scroll to position [31, 0]
click at [551, 152] on div "def checkTakeHide ( item ) : if item : # The item is here, so take it. hero . m…" at bounding box center [546, 106] width 180 height 182
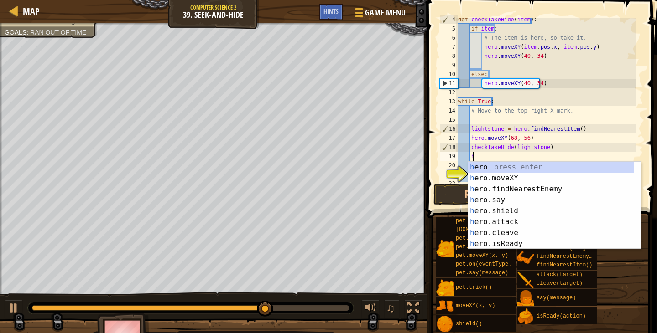
scroll to position [4, 1]
click at [536, 177] on div "h ero press enter h ero.moveXY press enter h ero.findNearestEnemy press enter h…" at bounding box center [551, 216] width 166 height 109
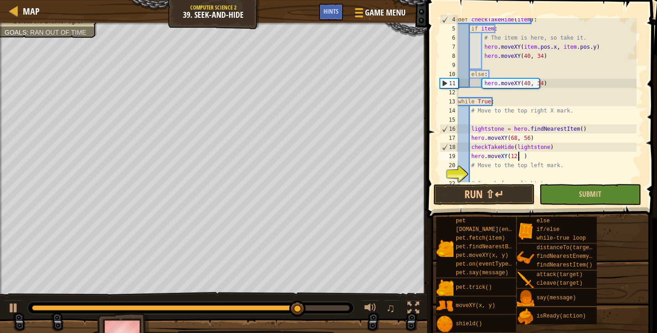
scroll to position [4, 5]
type textarea "hero.moveXY(12, 56)"
drag, startPoint x: 549, startPoint y: 172, endPoint x: 515, endPoint y: 176, distance: 33.4
click at [506, 178] on div "def checkTakeHide ( item ) : if item : # The item is here, so take it. hero . m…" at bounding box center [546, 106] width 180 height 182
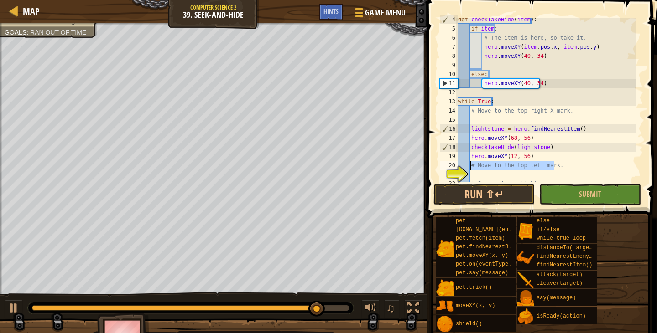
drag, startPoint x: 570, startPoint y: 169, endPoint x: 469, endPoint y: 168, distance: 101.3
click at [469, 168] on div "def checkTakeHide ( item ) : if item : # The item is here, so take it. hero . m…" at bounding box center [546, 106] width 180 height 182
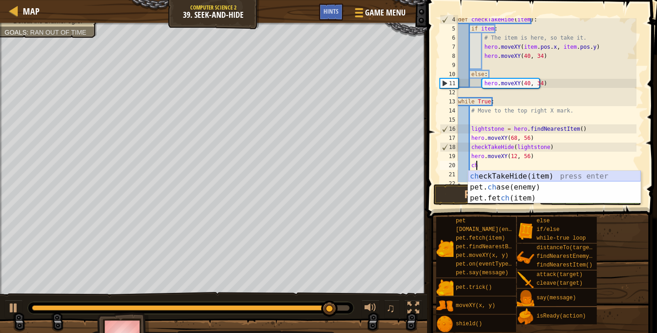
click at [553, 172] on div "ch eckTakeHide(item) press enter pet. ch ase(enemy) press enter pet.fet ch (ite…" at bounding box center [554, 198] width 172 height 55
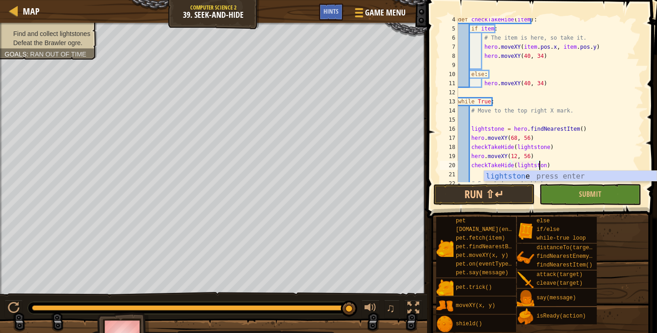
scroll to position [4, 7]
click at [509, 193] on button "Run ⇧↵" at bounding box center [484, 194] width 102 height 21
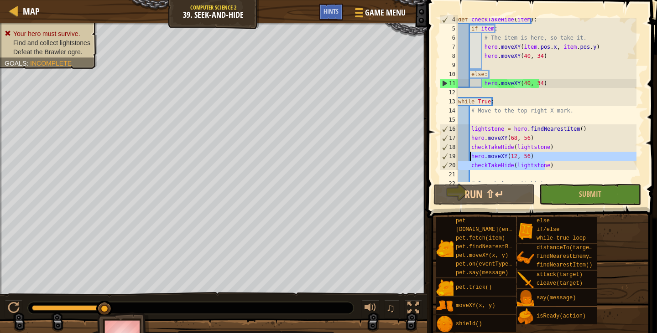
drag, startPoint x: 555, startPoint y: 162, endPoint x: 468, endPoint y: 158, distance: 86.8
click at [468, 158] on div "def checkTakeHide ( item ) : if item : # The item is here, so take it. hero . m…" at bounding box center [546, 106] width 180 height 182
type textarea "hero.moveXY(12, 56) checkTakeHide(lightstone)"
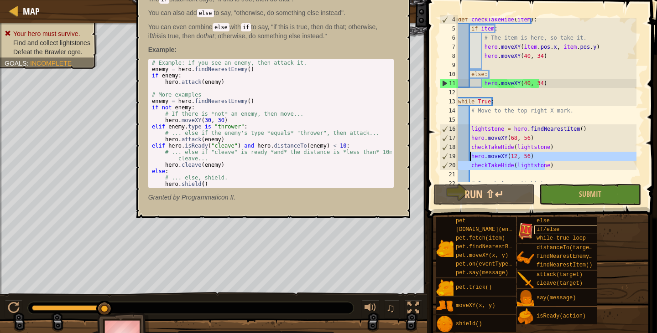
scroll to position [4, 0]
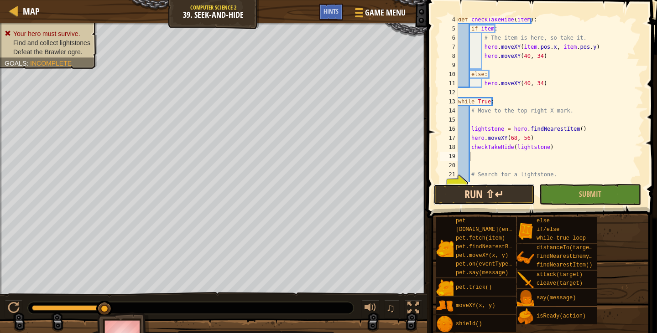
click at [504, 189] on button "Run ⇧↵" at bounding box center [484, 194] width 102 height 21
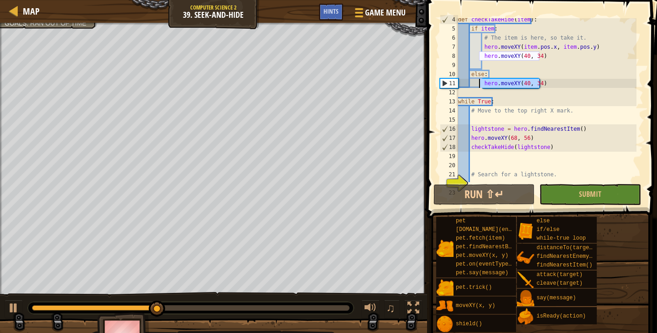
drag, startPoint x: 541, startPoint y: 83, endPoint x: 480, endPoint y: 87, distance: 61.3
click at [480, 87] on div "def checkTakeHide ( item ) : if item : # The item is here, so take it. hero . m…" at bounding box center [546, 106] width 180 height 182
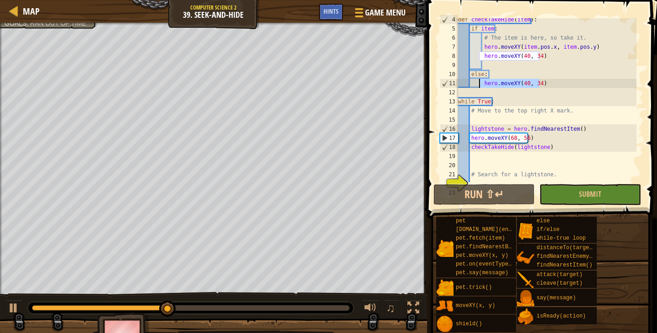
click at [520, 82] on div "def checkTakeHide ( item ) : if item : # The item is here, so take it. hero . m…" at bounding box center [546, 100] width 180 height 164
click at [520, 82] on div "def checkTakeHide ( item ) : if item : # The item is here, so take it. hero . m…" at bounding box center [546, 106] width 180 height 182
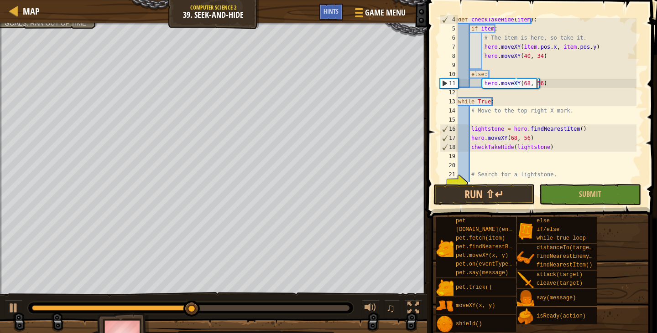
scroll to position [4, 6]
click at [488, 199] on button "Run ⇧↵" at bounding box center [484, 194] width 102 height 21
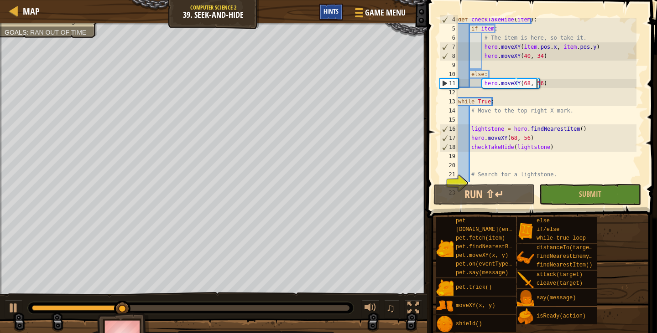
click at [325, 10] on span "Hints" at bounding box center [330, 11] width 15 height 9
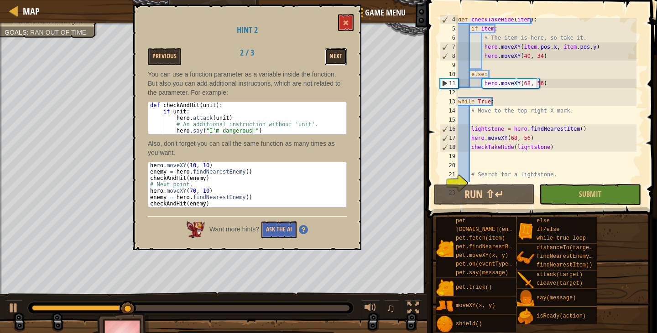
click at [335, 57] on button "Next" at bounding box center [336, 56] width 22 height 17
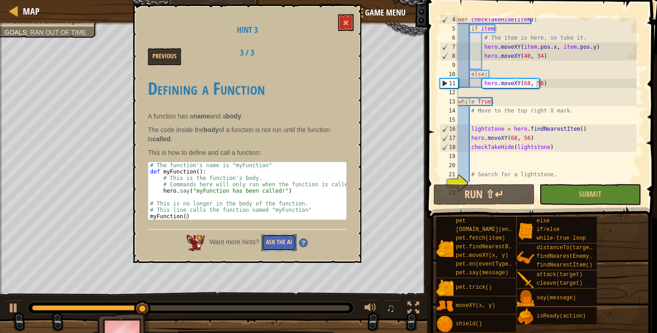
click at [286, 245] on button "Ask the AI" at bounding box center [278, 242] width 35 height 17
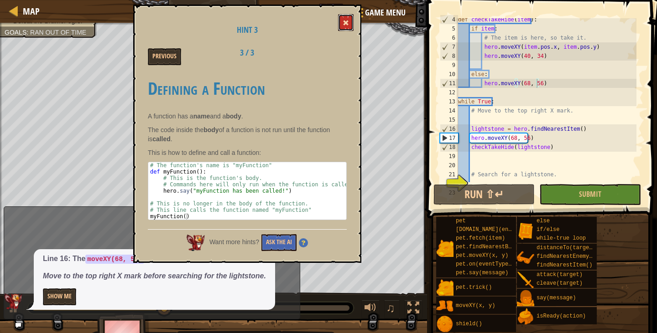
click at [338, 21] on button at bounding box center [346, 22] width 16 height 17
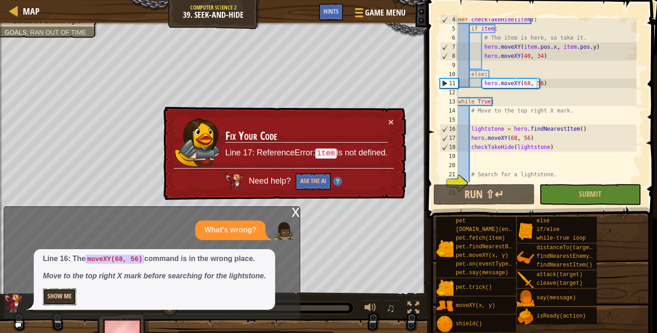
click at [64, 300] on button "Show Me" at bounding box center [59, 297] width 33 height 17
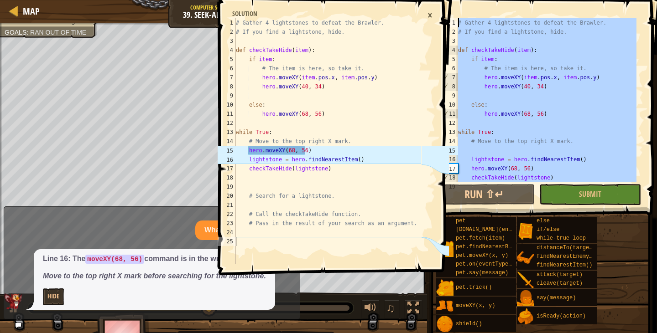
scroll to position [0, 0]
drag, startPoint x: 516, startPoint y: 171, endPoint x: 292, endPoint y: -55, distance: 318.0
click at [292, 0] on html "Map Computer Science 2 39. Seek-and-Hide Game Menu Done Hints 1 2 3 4 5 6 7 8 9…" at bounding box center [328, 0] width 657 height 0
type textarea "# Gather 4 lightstones to defeat the Brawler. # If you find a lightstone, hide."
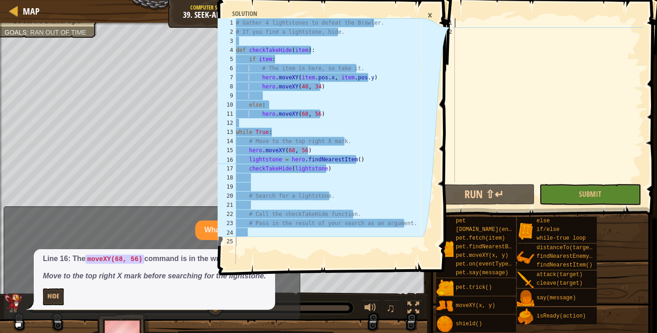
scroll to position [4, 0]
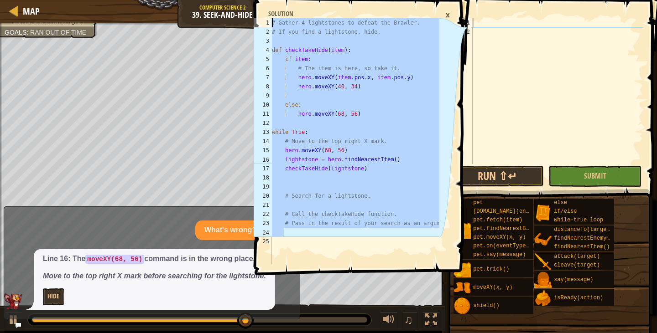
drag, startPoint x: 301, startPoint y: 234, endPoint x: 210, endPoint y: -51, distance: 299.2
click at [210, 0] on html "Map Computer Science 2 39. Seek-and-Hide Game Menu Done Hints 1 2 3 4 5 6 7 8 9…" at bounding box center [328, 0] width 657 height 0
type textarea "# Gather 4 lightstones to defeat the Brawler. # If you find a lightstone, hide."
click at [520, 19] on div at bounding box center [557, 100] width 172 height 164
paste textarea
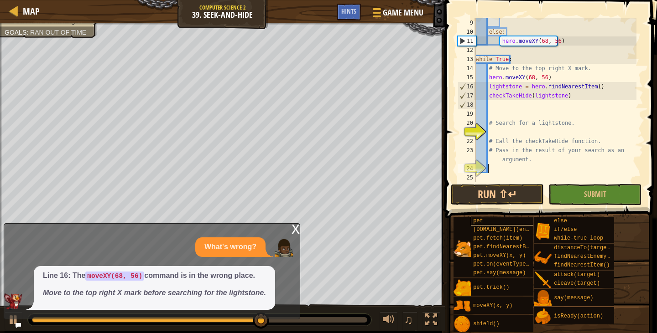
scroll to position [64, 0]
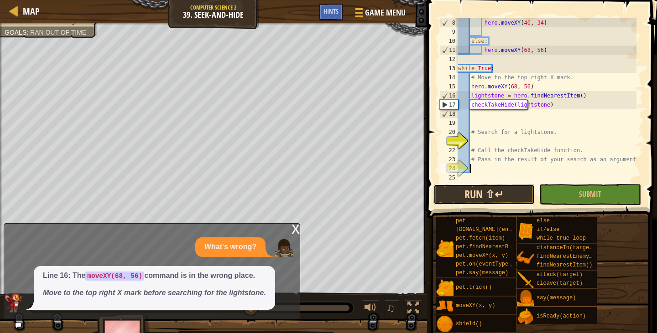
click at [488, 192] on button "Run ⇧↵" at bounding box center [484, 194] width 102 height 21
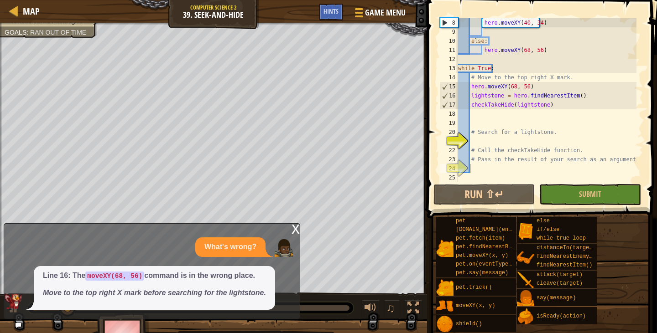
click at [131, 288] on p "Move to the top right X mark before searching for the lightstone." at bounding box center [154, 293] width 223 height 10
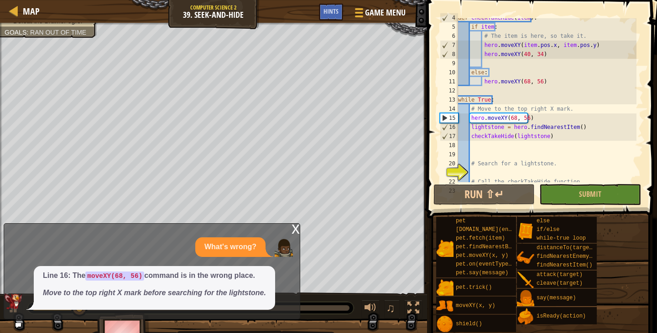
scroll to position [32, 0]
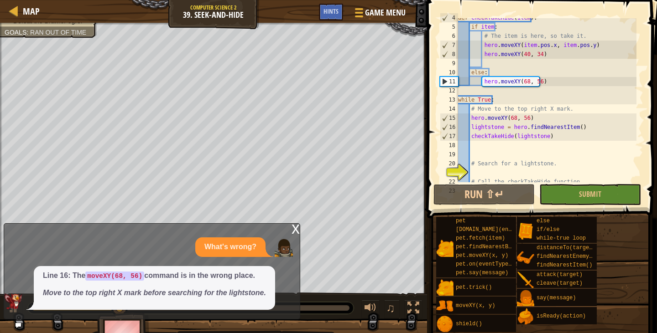
click at [117, 292] on em "Move to the top right X mark before searching for the lightstone." at bounding box center [154, 293] width 223 height 8
drag, startPoint x: 535, startPoint y: 122, endPoint x: 517, endPoint y: 123, distance: 17.8
click at [517, 123] on div "def checkTakeHide ( item ) : if item : # The item is here, so take it. hero . m…" at bounding box center [546, 104] width 180 height 182
drag, startPoint x: 540, startPoint y: 82, endPoint x: 484, endPoint y: 85, distance: 56.2
click at [484, 85] on div "def checkTakeHide ( item ) : if item : # The item is here, so take it. hero . m…" at bounding box center [546, 104] width 180 height 182
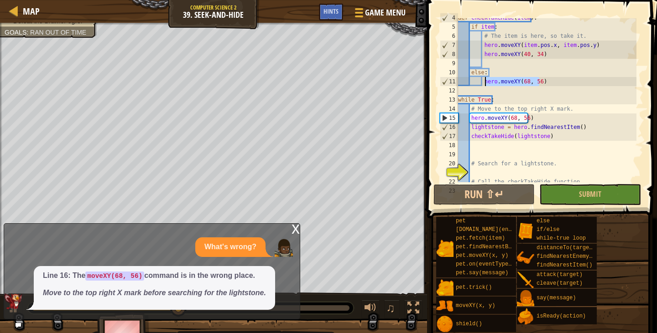
click at [292, 229] on div "x" at bounding box center [295, 228] width 8 height 9
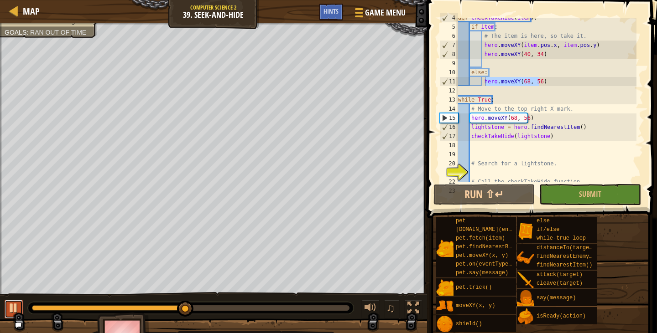
click at [15, 312] on div at bounding box center [14, 308] width 12 height 12
drag, startPoint x: 542, startPoint y: 83, endPoint x: 482, endPoint y: 82, distance: 60.2
click at [482, 82] on div "def checkTakeHide ( item ) : if item : # The item is here, so take it. hero . m…" at bounding box center [546, 104] width 180 height 182
drag, startPoint x: 583, startPoint y: 36, endPoint x: 481, endPoint y: 35, distance: 102.6
click at [481, 35] on div "def checkTakeHide ( item ) : if item : # The item is here, so take it. hero . m…" at bounding box center [546, 104] width 180 height 182
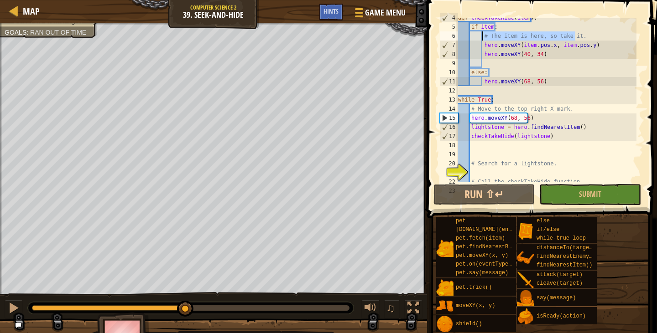
paste textarea "hero.moveXY(68, 56)"
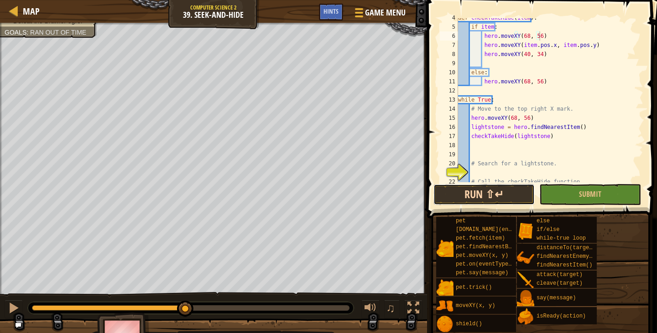
click at [482, 189] on button "Run ⇧↵" at bounding box center [484, 194] width 102 height 21
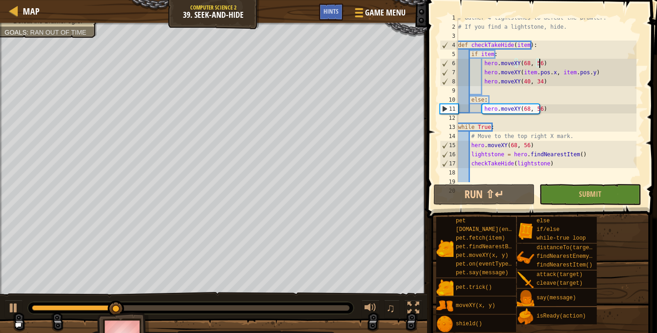
scroll to position [0, 0]
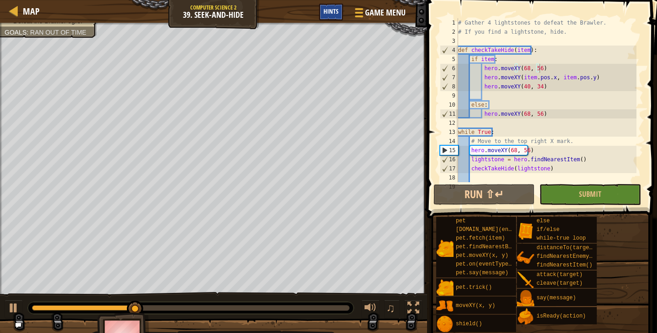
click at [327, 10] on span "Hints" at bounding box center [330, 11] width 15 height 9
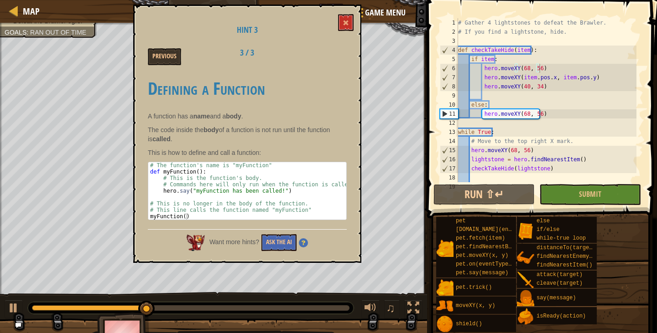
click at [275, 221] on div "Defining a Function A function has a name and a body . The code inside the body…" at bounding box center [247, 147] width 199 height 155
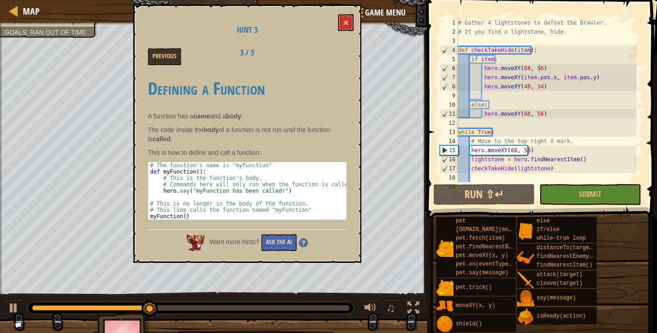
drag, startPoint x: 272, startPoint y: 231, endPoint x: 270, endPoint y: 236, distance: 5.2
click at [270, 236] on div "Want more hints? Ask the AI" at bounding box center [247, 240] width 199 height 22
click at [270, 236] on button "Ask the AI" at bounding box center [278, 242] width 35 height 17
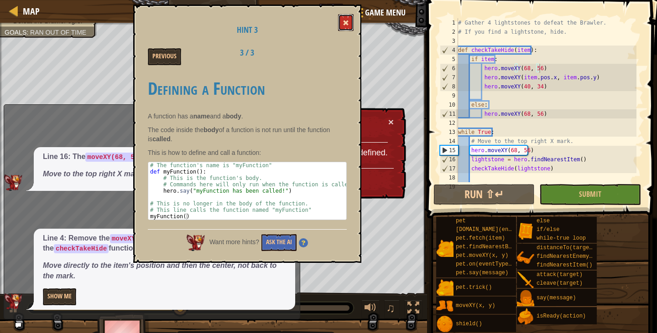
click at [349, 23] on button at bounding box center [346, 22] width 16 height 17
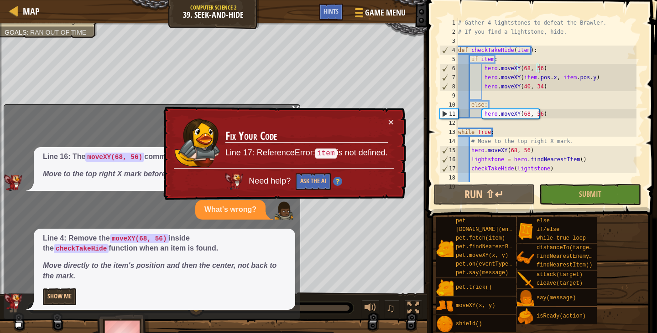
click at [525, 114] on div "# Gather 4 lightstones to defeat the Brawler. # If you find a lightstone, hide.…" at bounding box center [546, 109] width 180 height 182
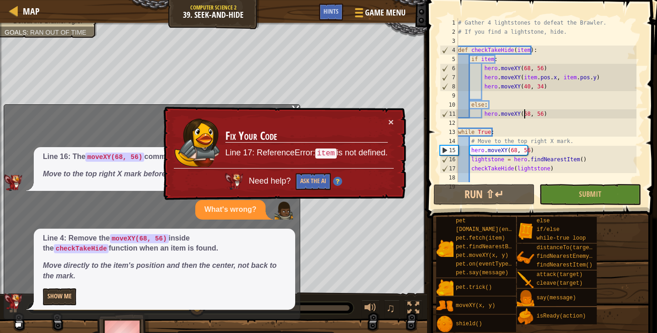
click at [525, 114] on div "# Gather 4 lightstones to defeat the Brawler. # If you find a lightstone, hide.…" at bounding box center [546, 109] width 180 height 182
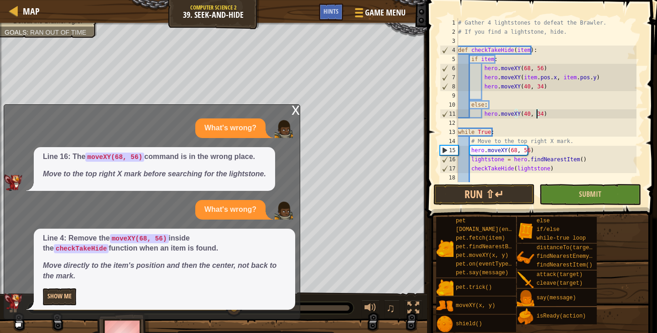
scroll to position [4, 6]
click at [494, 183] on span at bounding box center [542, 96] width 237 height 245
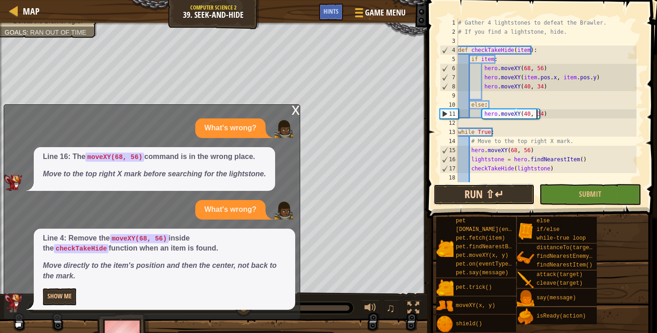
click at [492, 193] on button "Run ⇧↵" at bounding box center [484, 194] width 102 height 21
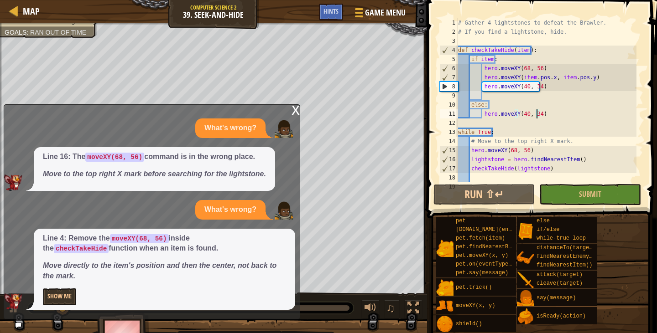
click at [292, 111] on div "x" at bounding box center [295, 109] width 8 height 9
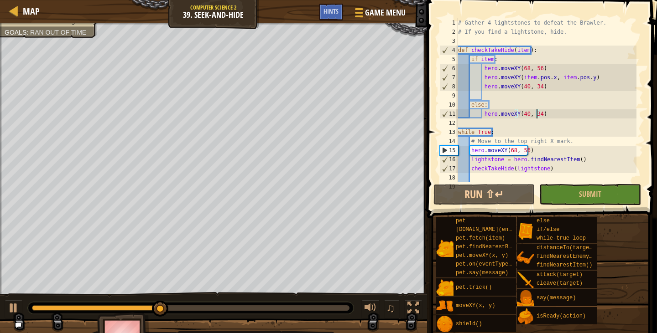
click at [525, 114] on div "# Gather 4 lightstones to defeat the Brawler. # If you find a lightstone, hide.…" at bounding box center [546, 109] width 180 height 182
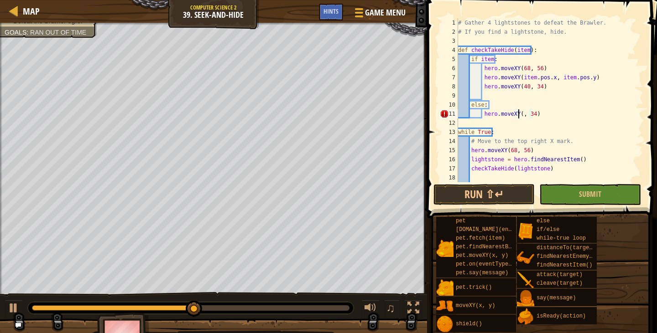
scroll to position [4, 5]
type textarea "else:"
click at [502, 183] on span at bounding box center [542, 96] width 237 height 245
click at [488, 192] on button "Run ⇧↵" at bounding box center [484, 194] width 102 height 21
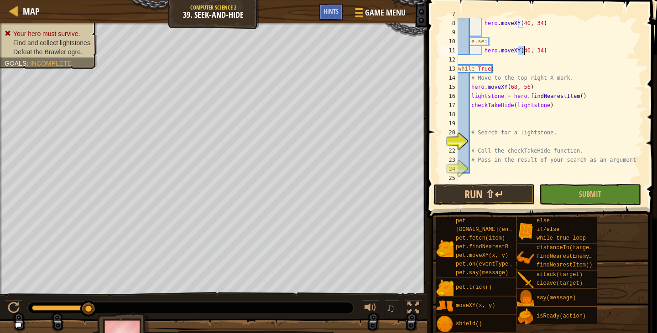
scroll to position [63, 0]
click at [532, 88] on div "hero . moveXY ( item . pos . x , item . pos . y ) hero . moveXY ( 40 , 34 ) els…" at bounding box center [546, 101] width 180 height 182
type textarea "hero.moveXY(68, 56)"
click at [556, 119] on div "hero . moveXY ( item . pos . x , item . pos . y ) hero . moveXY ( 40 , 34 ) els…" at bounding box center [546, 101] width 180 height 182
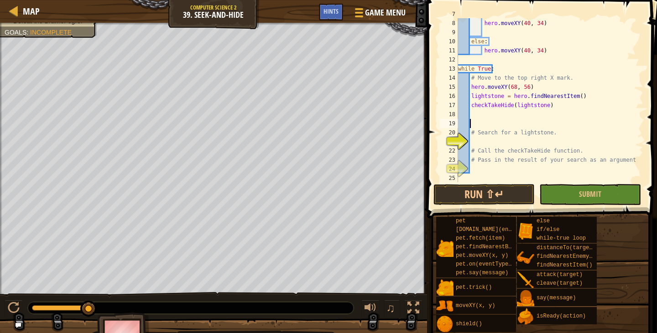
scroll to position [4, 1]
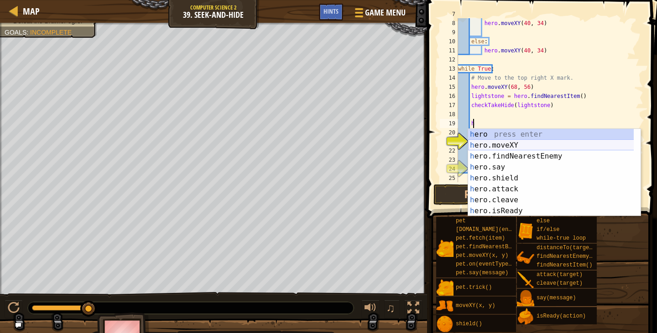
click at [504, 144] on div "h ero press enter h ero.moveXY press enter h ero.findNearestEnemy press enter h…" at bounding box center [554, 183] width 172 height 109
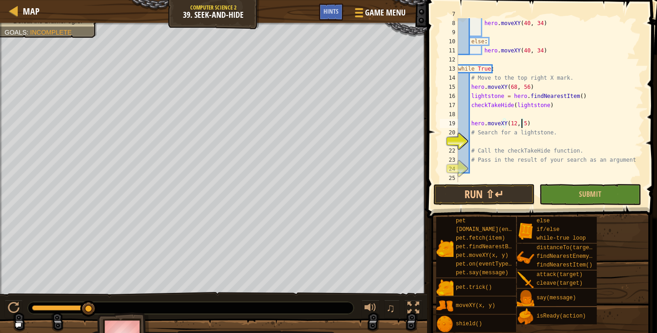
scroll to position [4, 5]
type textarea "hero.moveXY(12, 56)"
click at [486, 192] on button "Run ⇧↵" at bounding box center [484, 194] width 102 height 21
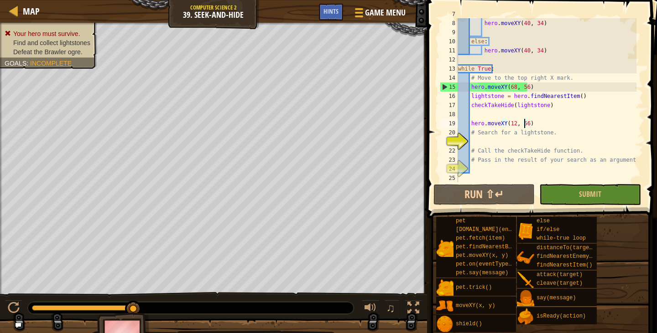
scroll to position [64, 0]
click at [507, 177] on div "hero . moveXY ( item . pos . x , item . pos . y ) hero . moveXY ( 40 , 34 ) els…" at bounding box center [546, 101] width 180 height 182
click at [589, 194] on span "Submit" at bounding box center [590, 194] width 22 height 10
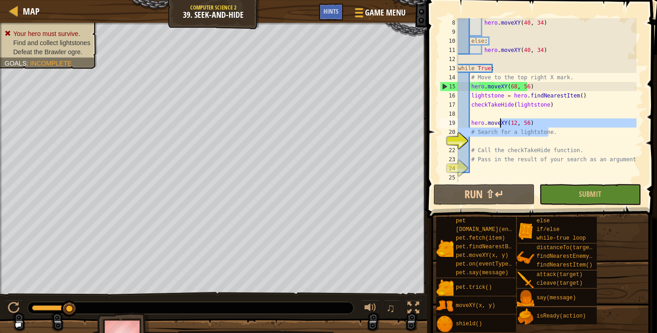
drag, startPoint x: 556, startPoint y: 136, endPoint x: 500, endPoint y: 126, distance: 56.5
click at [500, 126] on div "hero . moveXY ( 40 , 34 ) else : hero . moveXY ( 40 , 34 ) while True : # Move …" at bounding box center [546, 109] width 180 height 182
click at [334, 6] on div "Hints" at bounding box center [331, 12] width 24 height 17
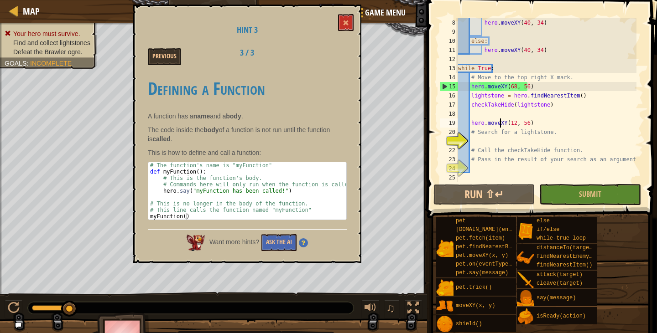
type textarea "hero.moveXY(12, 56)"
click at [276, 244] on button "Ask the AI" at bounding box center [278, 242] width 35 height 17
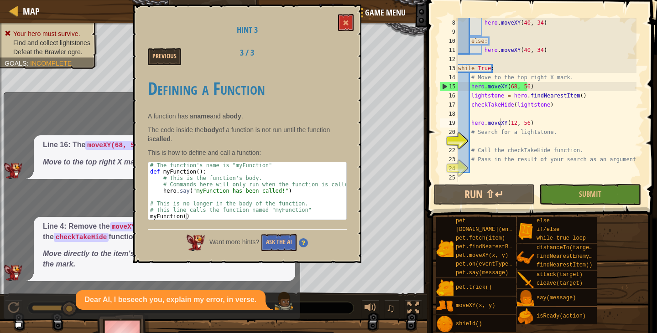
click at [342, 13] on div "Hint 3 Previous 3 / 3 Defining a Function A function has a name and a body . Th…" at bounding box center [247, 134] width 228 height 259
click at [346, 25] on span at bounding box center [346, 23] width 6 height 6
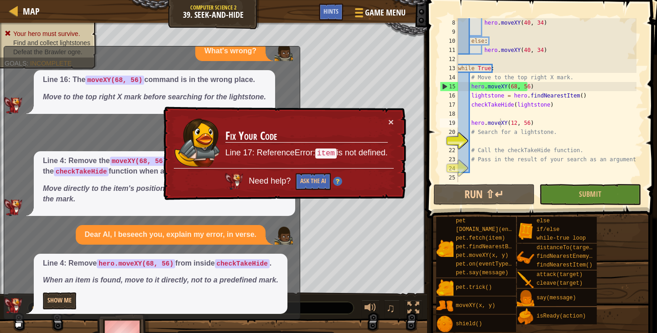
scroll to position [23, 0]
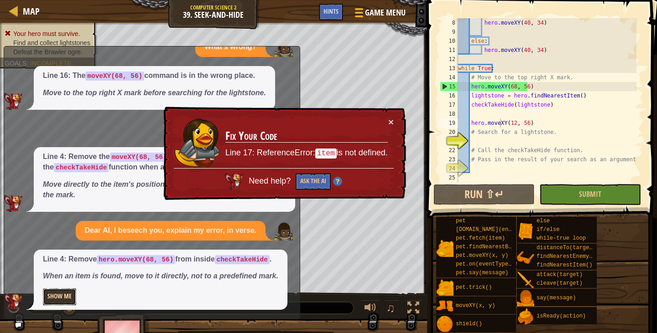
click at [68, 297] on button "Show Me" at bounding box center [59, 297] width 33 height 17
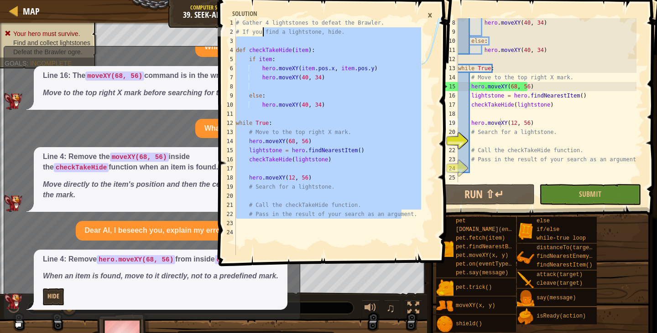
drag, startPoint x: 408, startPoint y: 212, endPoint x: 247, endPoint y: 23, distance: 247.8
click at [247, 23] on div "# Gather 4 lightstones to defeat the Brawler. # If you find a lightstone, hide.…" at bounding box center [327, 145] width 187 height 255
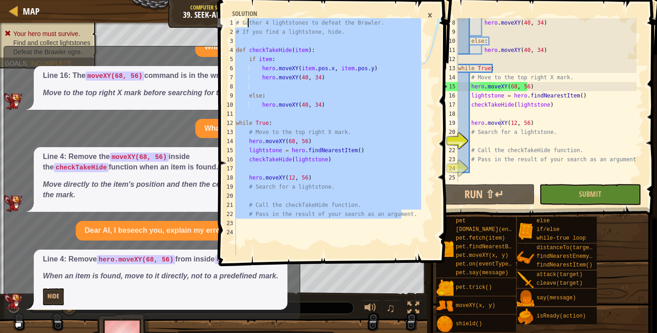
click at [247, 23] on div "# Gather 4 lightstones to defeat the Brawler. # If you find a lightstone, hide.…" at bounding box center [327, 136] width 187 height 237
type textarea "# Gather 4 lightstones to defeat the Brawler."
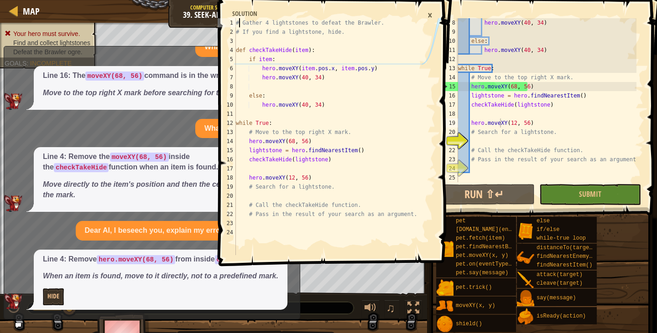
click at [240, 21] on div "# Gather 4 lightstones to defeat the Brawler. # If you find a lightstone, hide.…" at bounding box center [327, 145] width 187 height 255
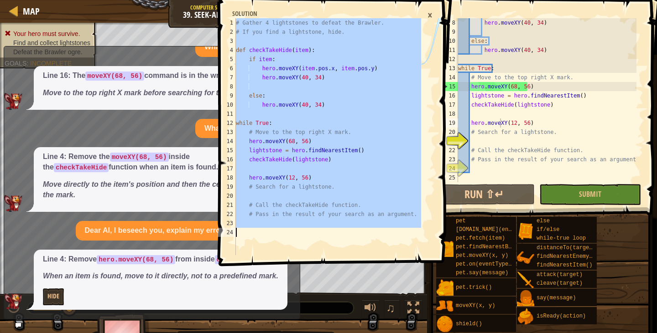
drag, startPoint x: 237, startPoint y: 21, endPoint x: 412, endPoint y: 300, distance: 329.9
click at [412, 300] on div "# Gather 4 lightstones to defeat the Brawler. 1 2 3 4 5 6 7 8 9 10 11 12 13 14 …" at bounding box center [332, 166] width 233 height 333
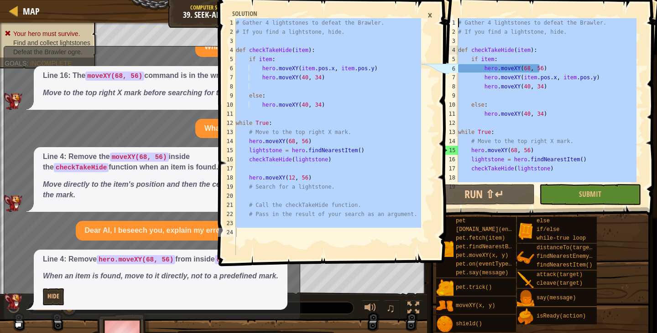
scroll to position [0, 0]
drag, startPoint x: 602, startPoint y: 173, endPoint x: 278, endPoint y: -55, distance: 396.3
click at [278, 0] on html "Map Computer Science 2 39. Seek-and-Hide Game Menu Done Hints 1 2 3 4 5 6 7 8 9…" at bounding box center [328, 0] width 657 height 0
type textarea "# Gather 4 lightstones to defeat the Brawler. # If you find a lightstone, hide."
paste textarea
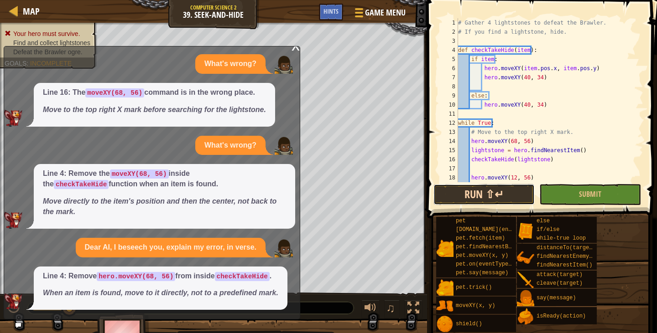
click at [504, 187] on button "Run ⇧↵" at bounding box center [484, 194] width 102 height 21
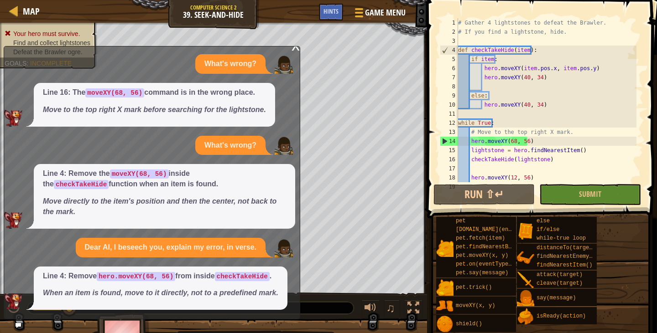
click at [297, 46] on div "x What's wrong? Line 16: The moveXY(68, 56) command is in the wrong place. Move…" at bounding box center [152, 183] width 296 height 274
click at [292, 50] on div "x" at bounding box center [295, 45] width 8 height 9
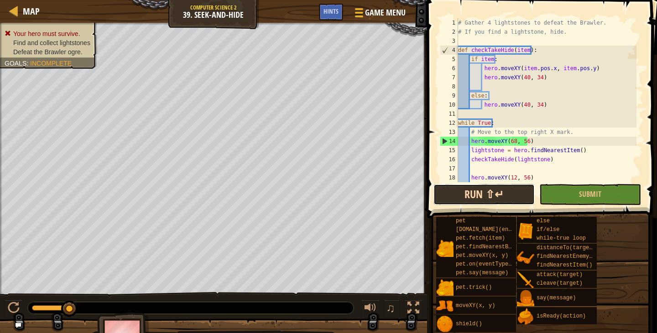
click at [494, 190] on button "Run ⇧↵" at bounding box center [484, 194] width 102 height 21
